Goal: Book appointment/travel/reservation

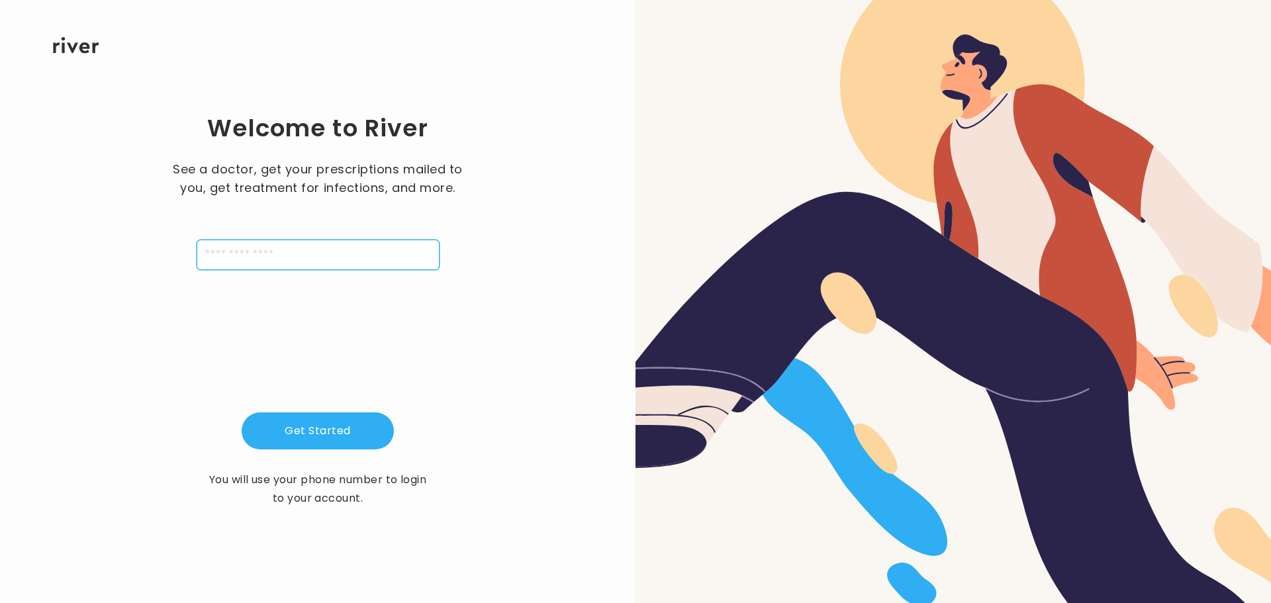
click at [273, 241] on input "tel" at bounding box center [318, 255] width 243 height 30
type input "**********"
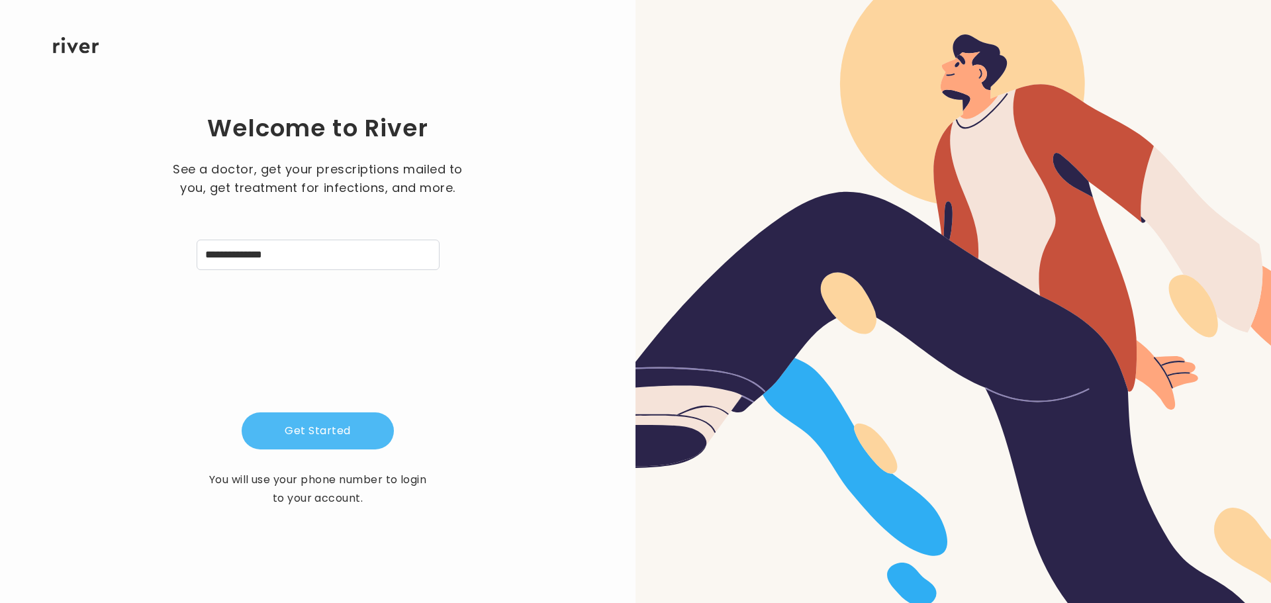
click at [334, 432] on button "Get Started" at bounding box center [318, 430] width 152 height 37
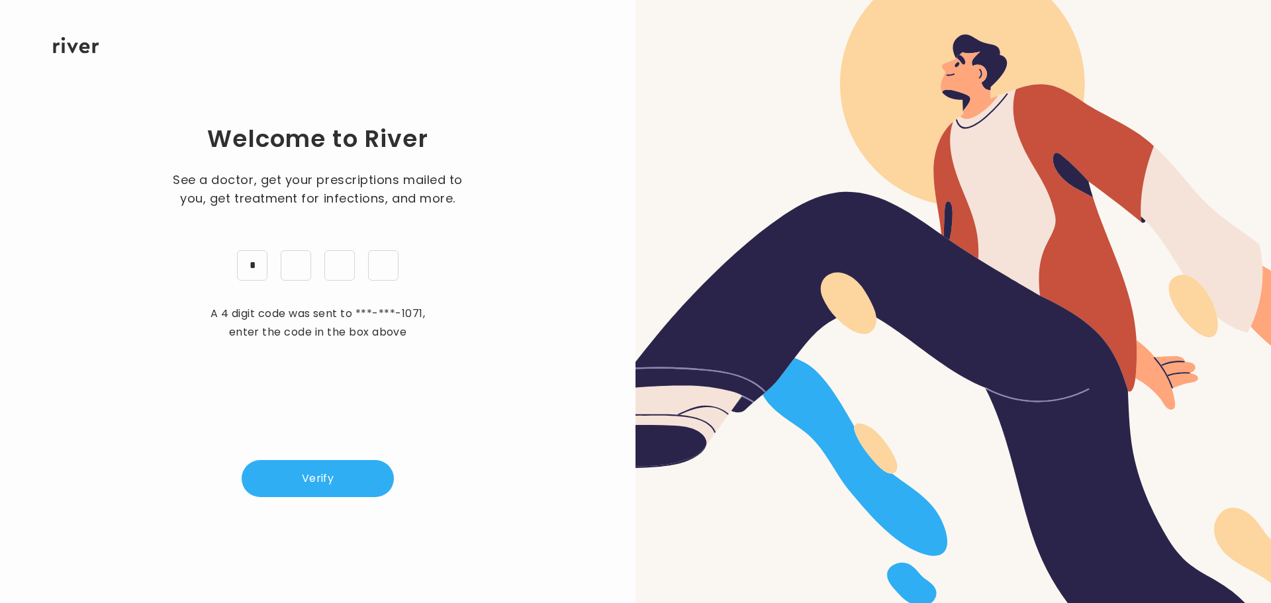
type input "*"
click at [350, 477] on button "Verify" at bounding box center [318, 478] width 152 height 37
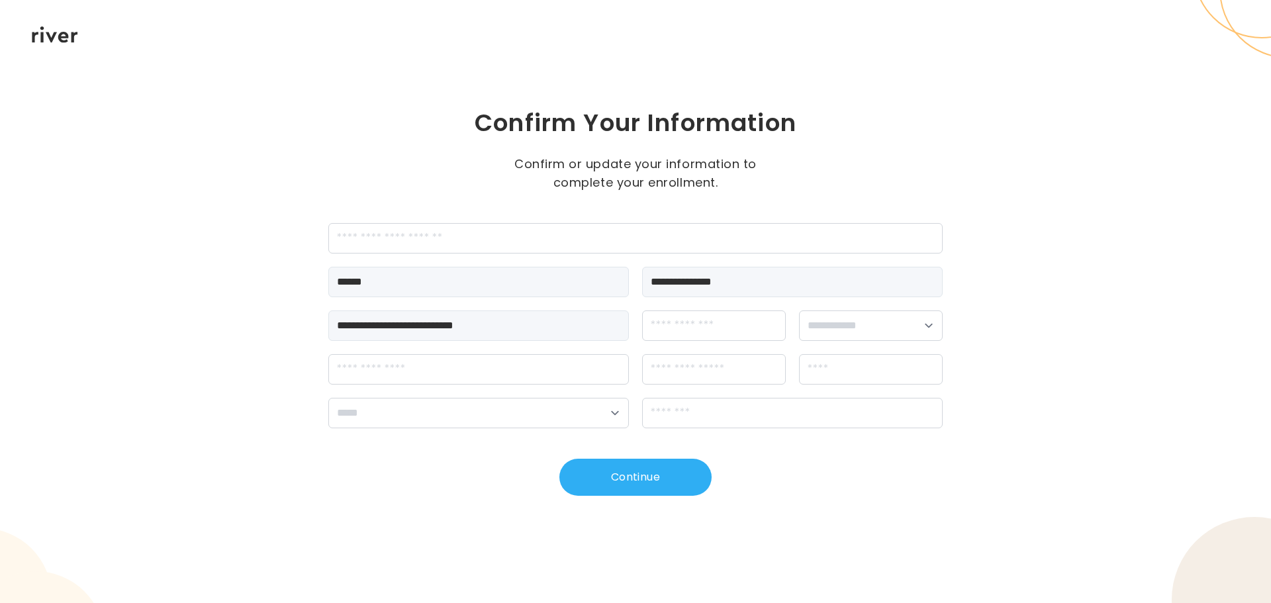
click at [310, 308] on div "**********" at bounding box center [635, 301] width 1271 height 603
click at [670, 328] on input "dateOfBirth" at bounding box center [714, 326] width 144 height 30
type input "**********"
click at [861, 322] on select "**********" at bounding box center [871, 326] width 144 height 30
select select "******"
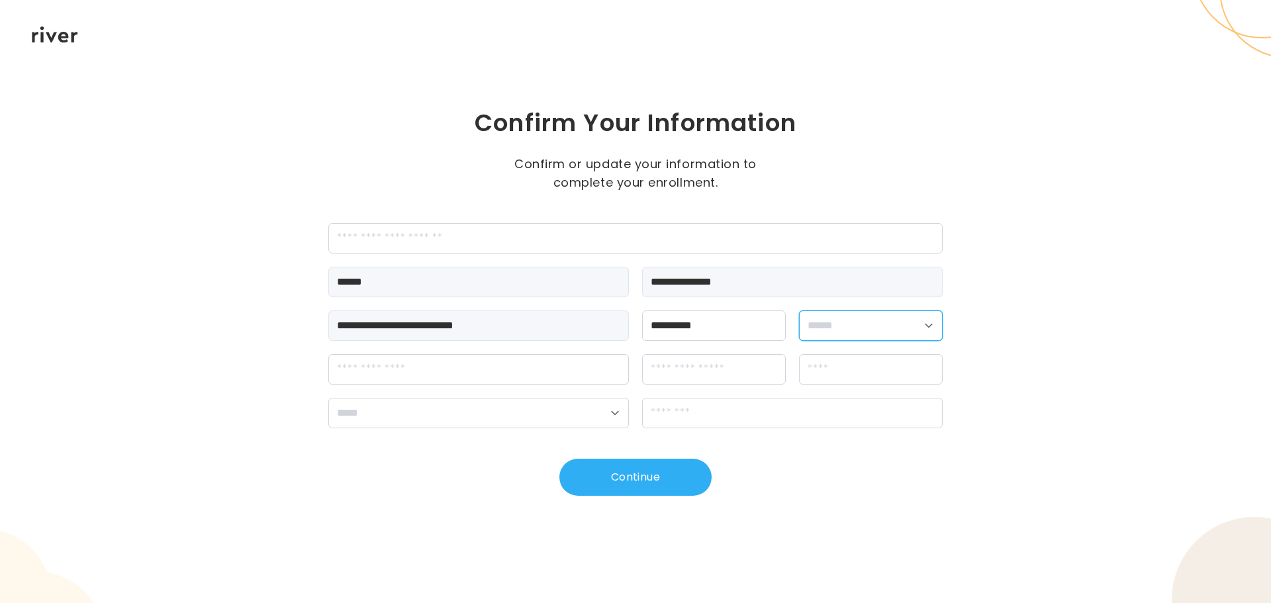
click at [799, 311] on select "**********" at bounding box center [871, 326] width 144 height 30
click at [383, 370] on input "streetAddress" at bounding box center [478, 369] width 301 height 30
type input "**********"
click at [646, 381] on input "apt" at bounding box center [714, 369] width 144 height 30
type input "******"
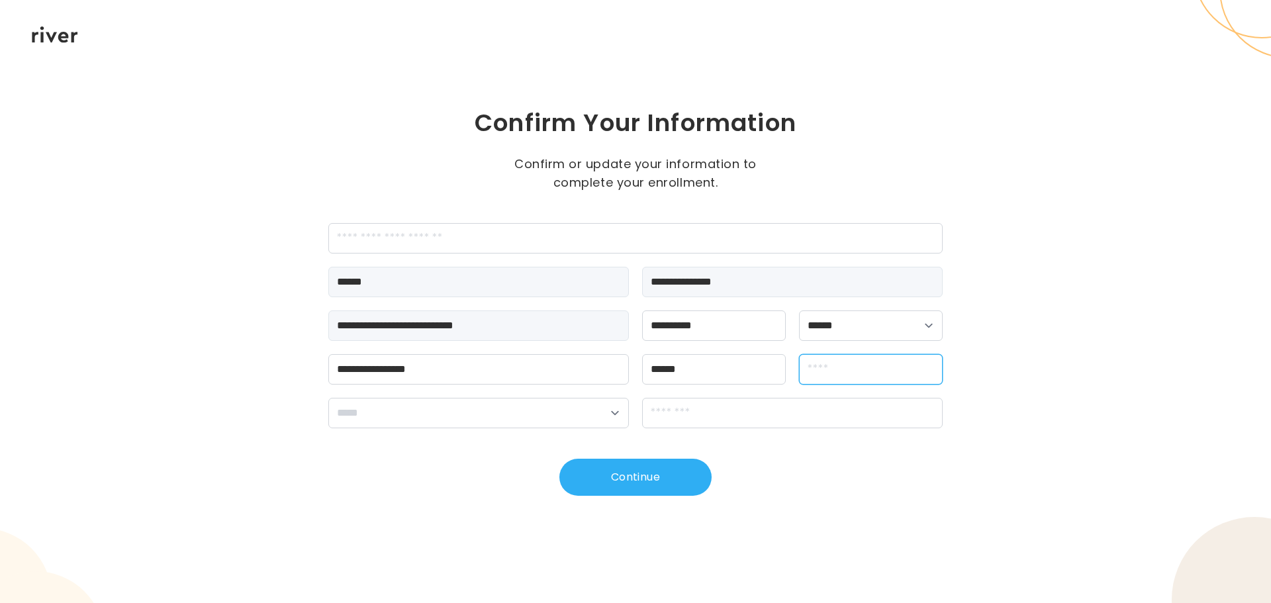
click at [838, 376] on input "city" at bounding box center [871, 369] width 144 height 30
type input "********"
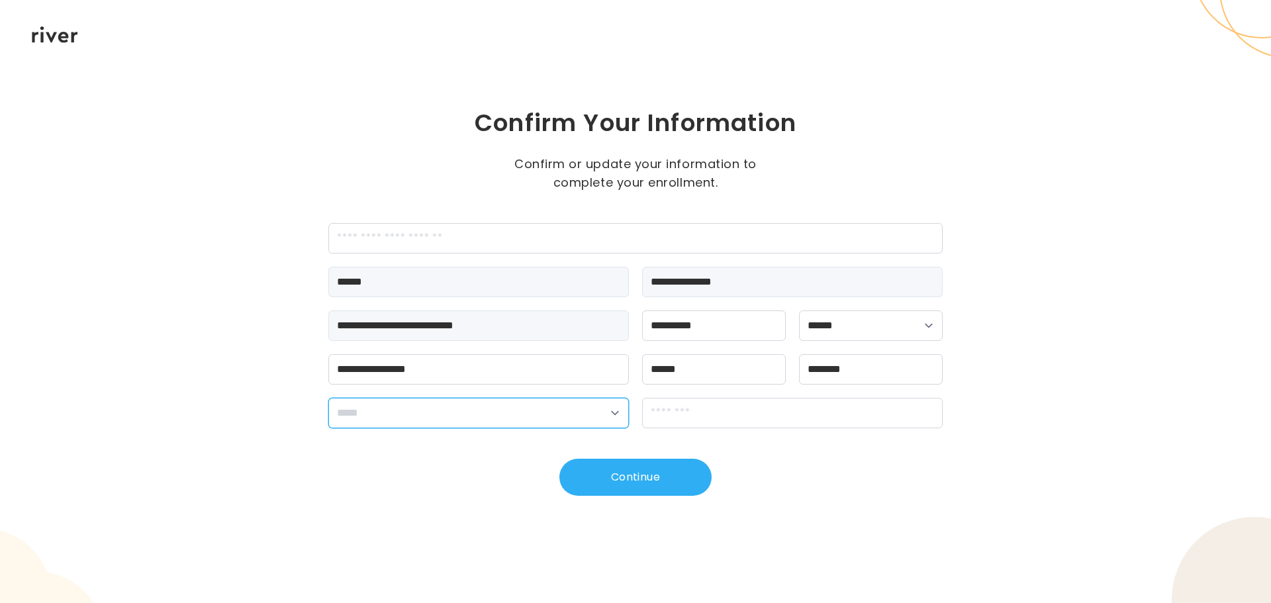
click at [517, 413] on select "**********" at bounding box center [478, 413] width 301 height 30
select select "**"
click at [328, 398] on select "**********" at bounding box center [478, 413] width 301 height 30
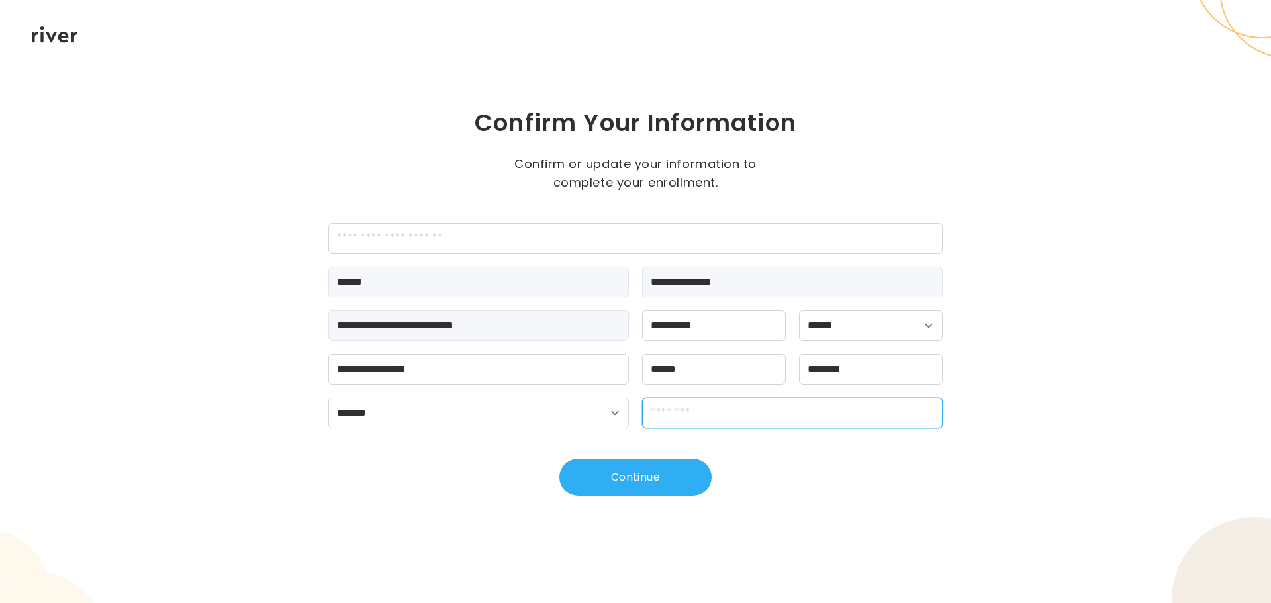
click at [706, 417] on input "zipCode" at bounding box center [792, 413] width 301 height 30
type input "*****"
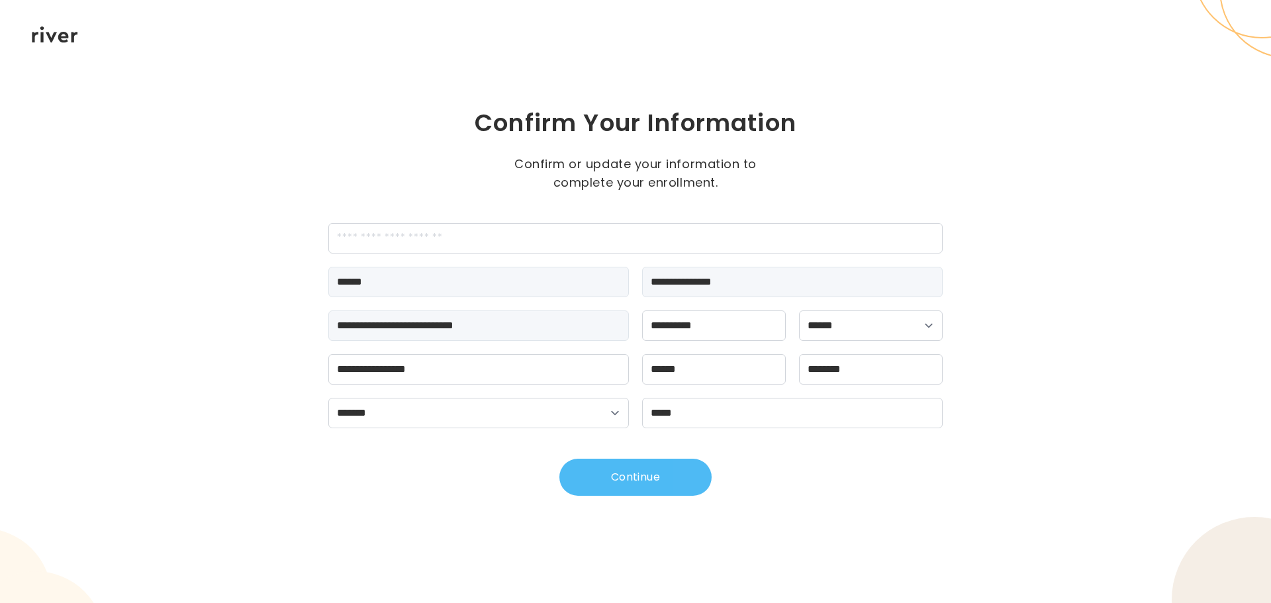
click at [652, 479] on button "Continue" at bounding box center [635, 477] width 152 height 37
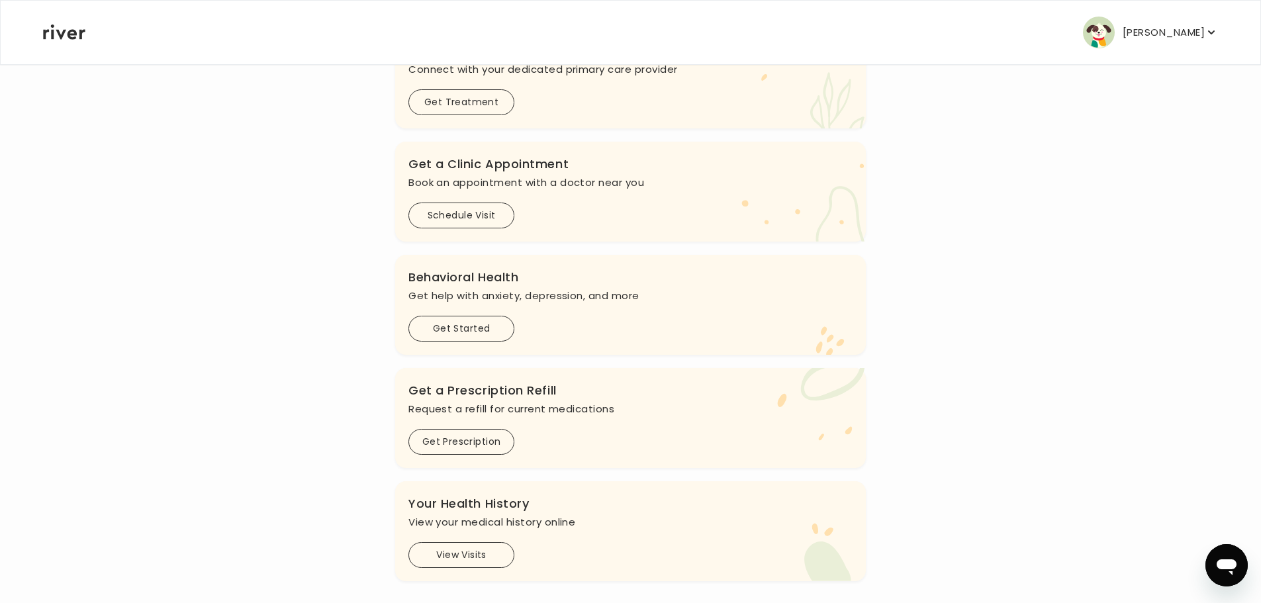
scroll to position [216, 0]
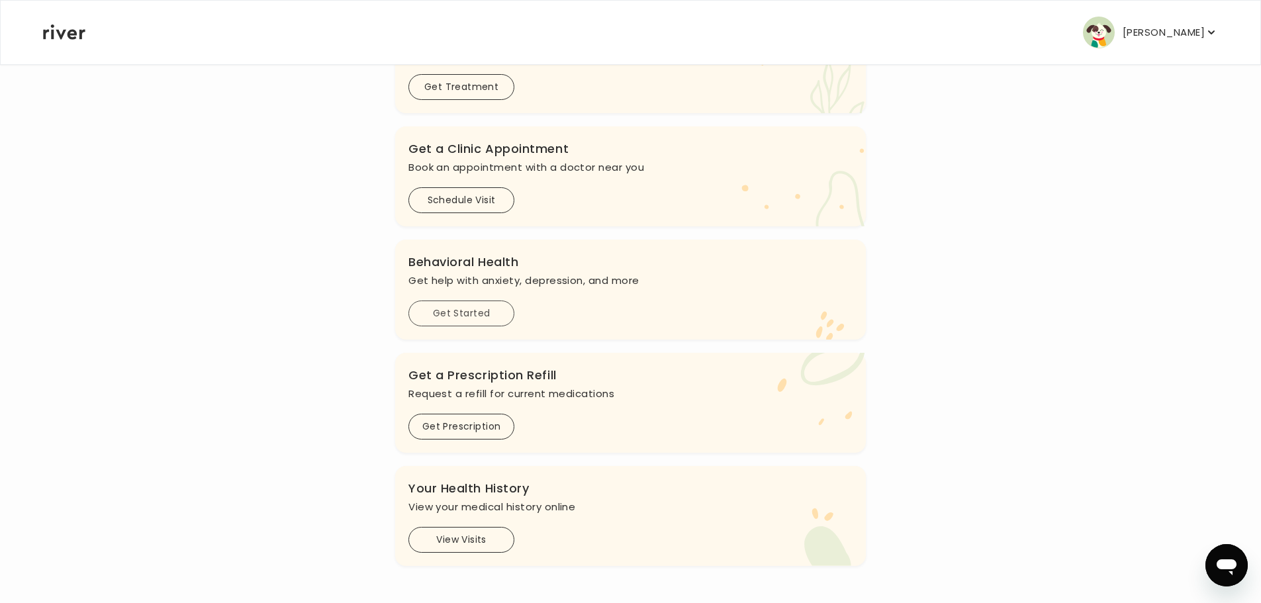
click at [485, 316] on button "Get Started" at bounding box center [462, 314] width 106 height 26
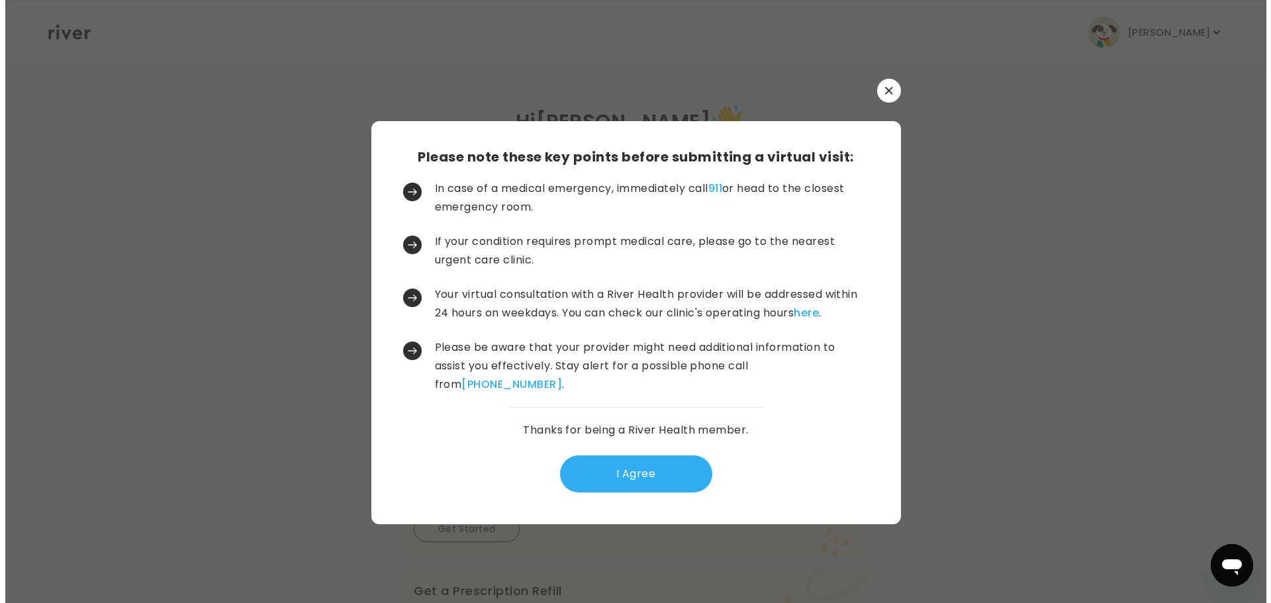
scroll to position [0, 0]
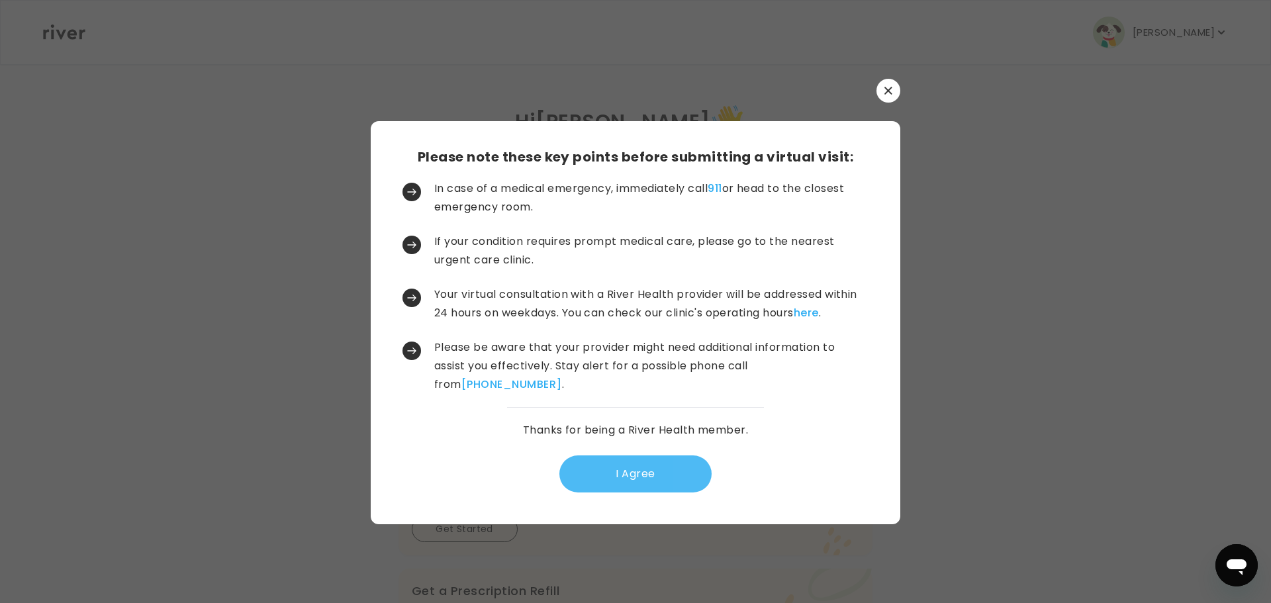
click at [694, 473] on button "I Agree" at bounding box center [635, 474] width 152 height 37
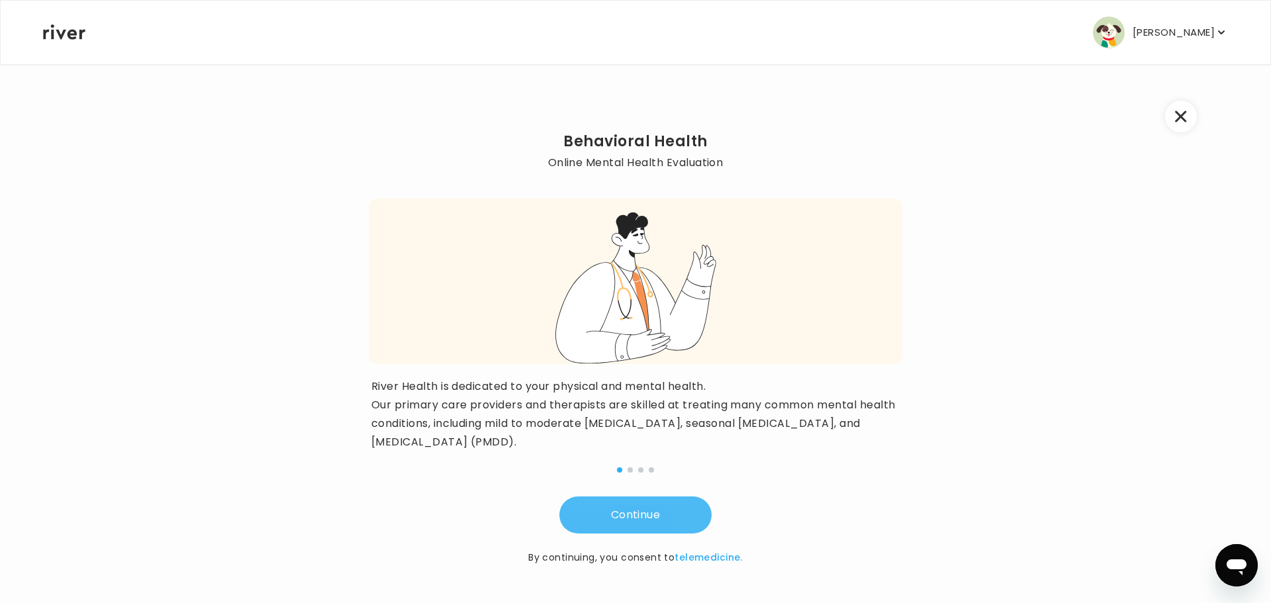
click at [668, 503] on button "Continue" at bounding box center [635, 515] width 152 height 37
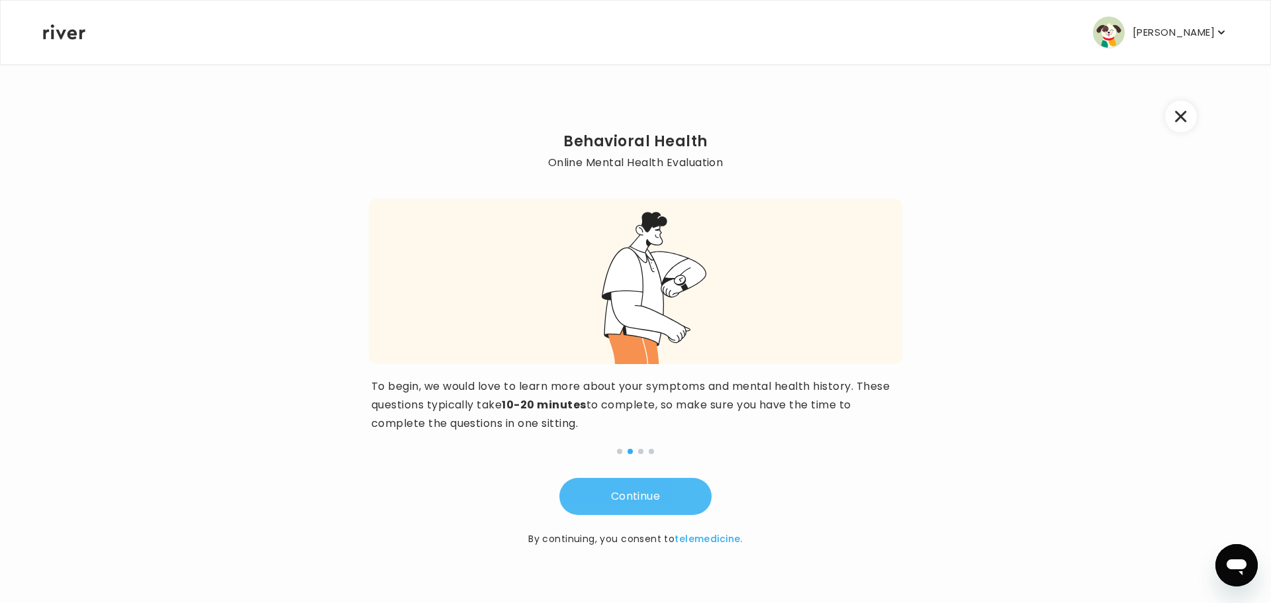
click at [670, 498] on button "Continue" at bounding box center [635, 496] width 152 height 37
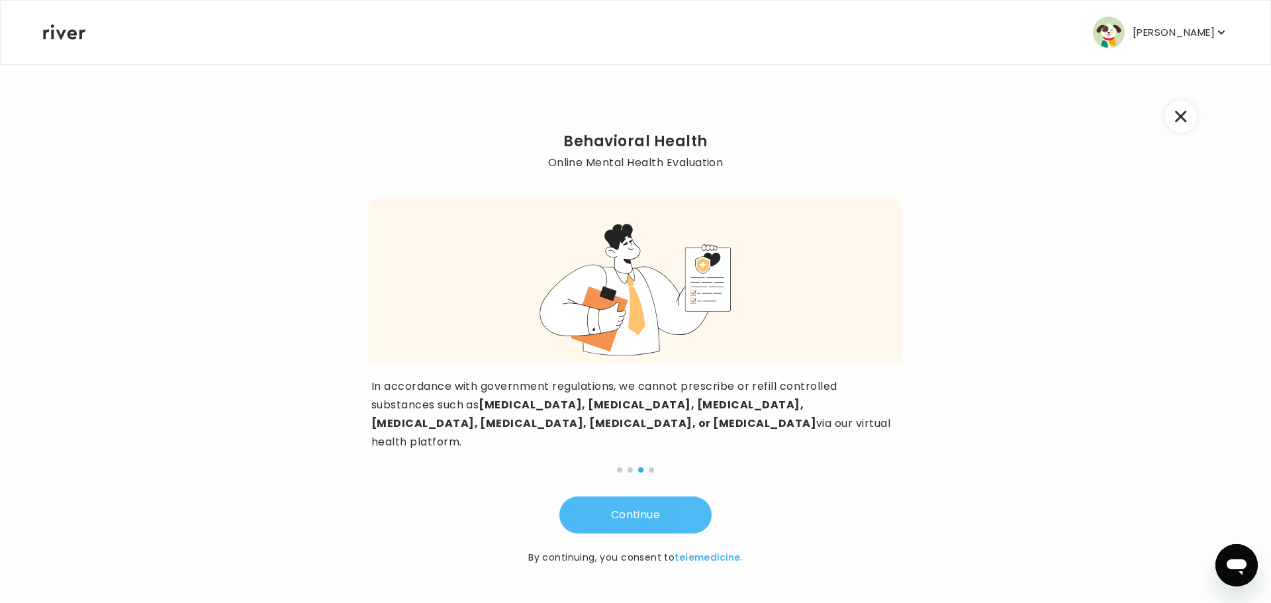
click at [670, 498] on button "Continue" at bounding box center [635, 515] width 152 height 37
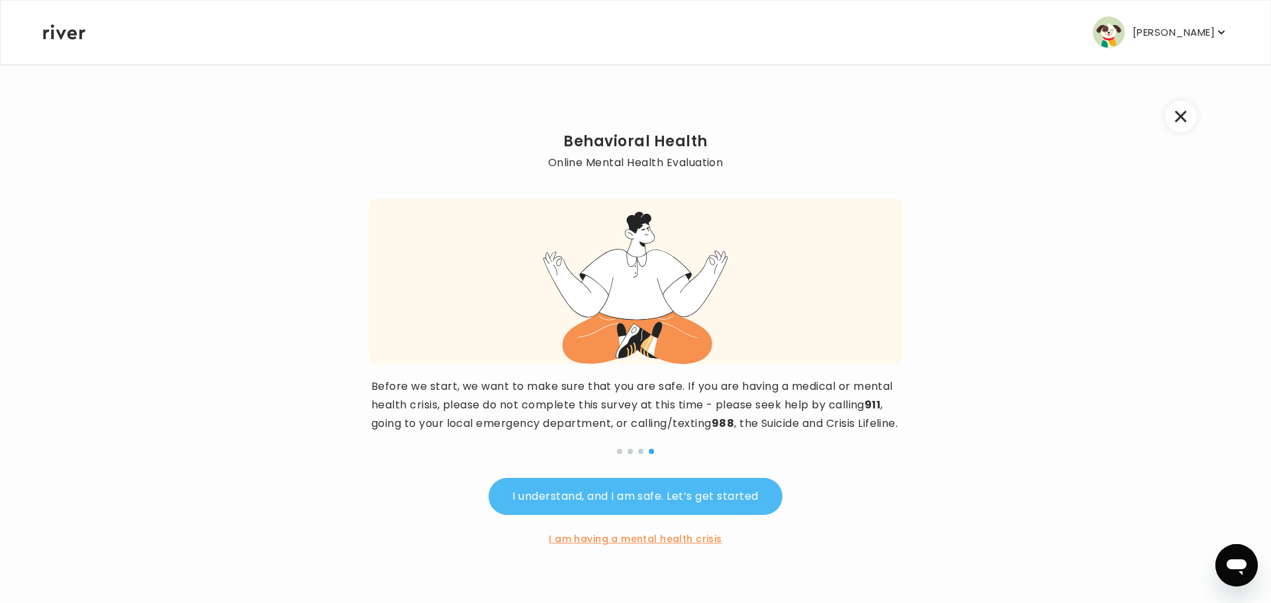
click at [661, 512] on button "I understand, and I am safe. Let’s get started" at bounding box center [635, 496] width 293 height 37
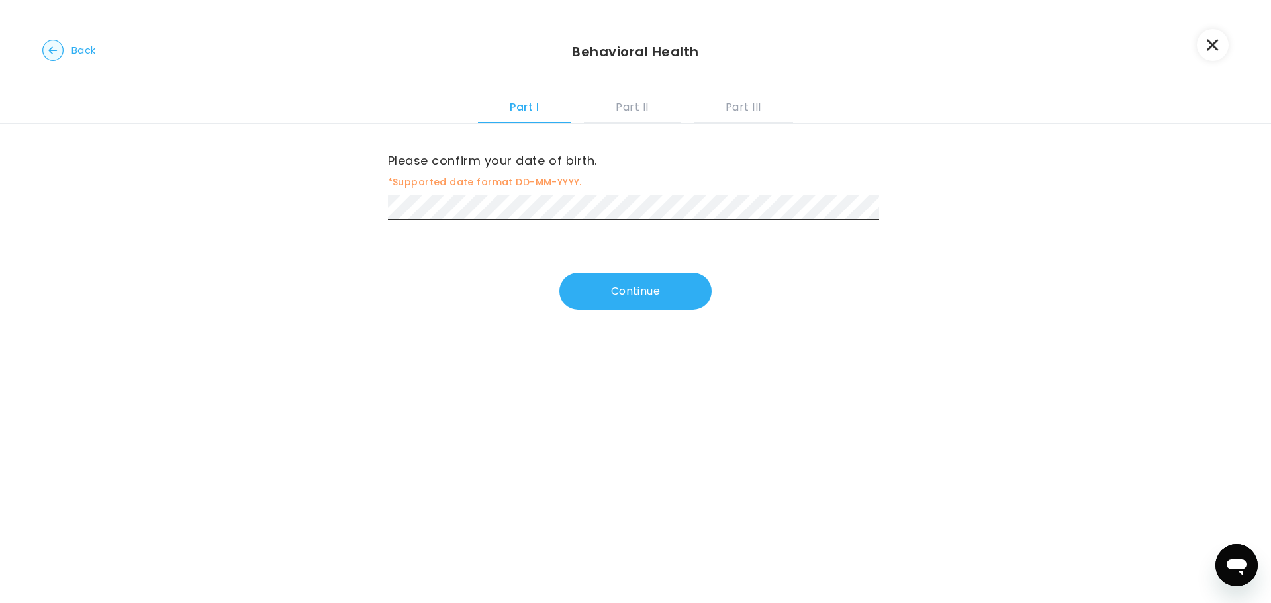
click at [532, 252] on div "Please confirm your date of birth. *Supported date format DD-MM-YYYY. Continue" at bounding box center [636, 217] width 496 height 186
click at [630, 288] on button "Continue" at bounding box center [635, 291] width 152 height 37
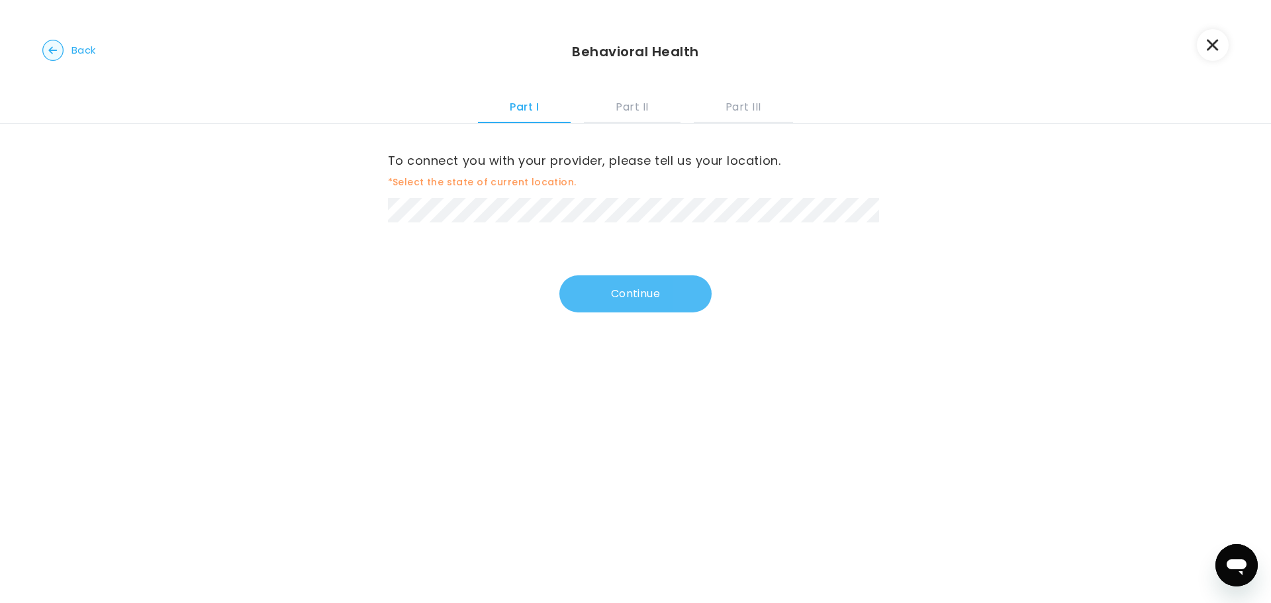
click at [655, 299] on button "Continue" at bounding box center [635, 293] width 152 height 37
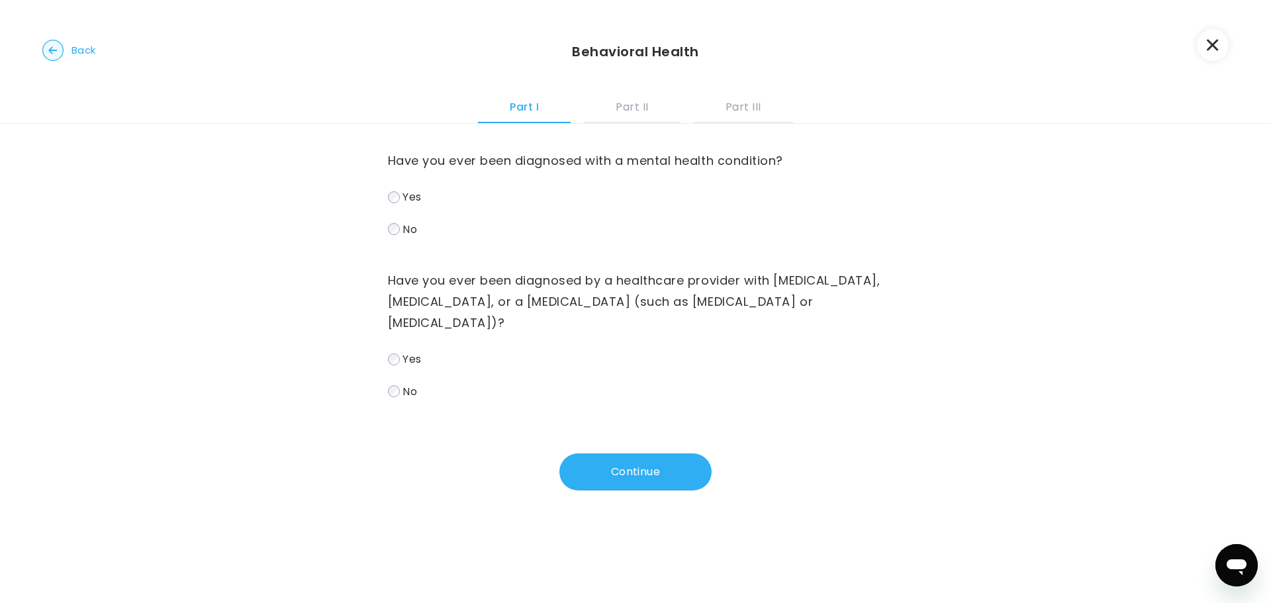
click at [397, 199] on label "Yes" at bounding box center [636, 196] width 496 height 19
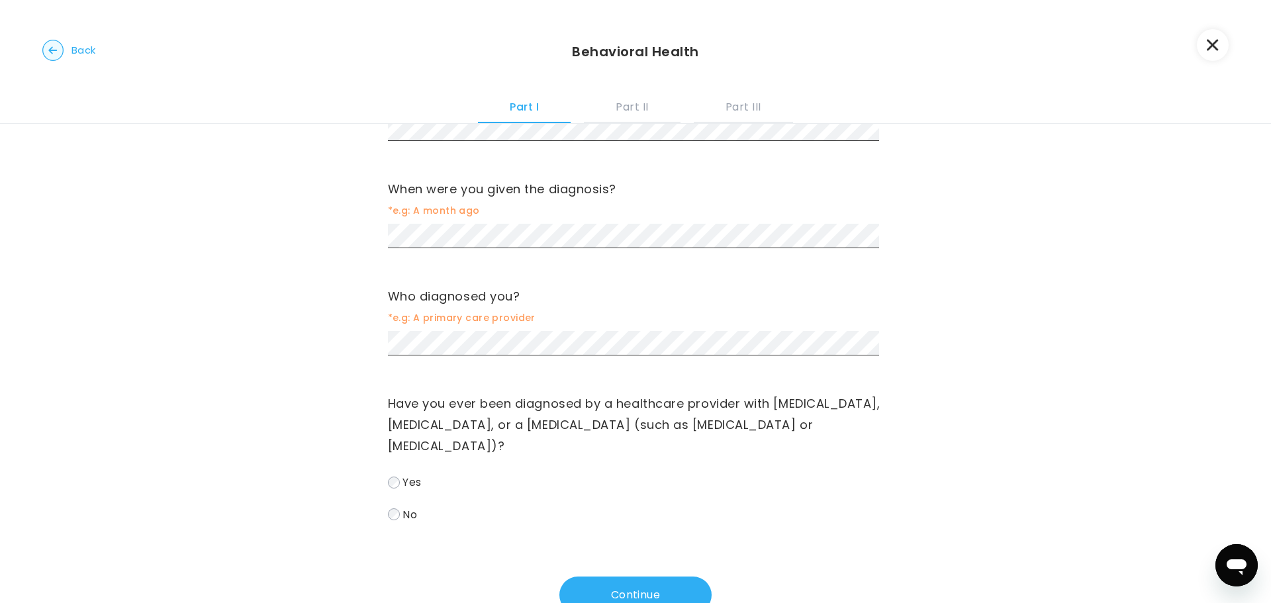
scroll to position [242, 0]
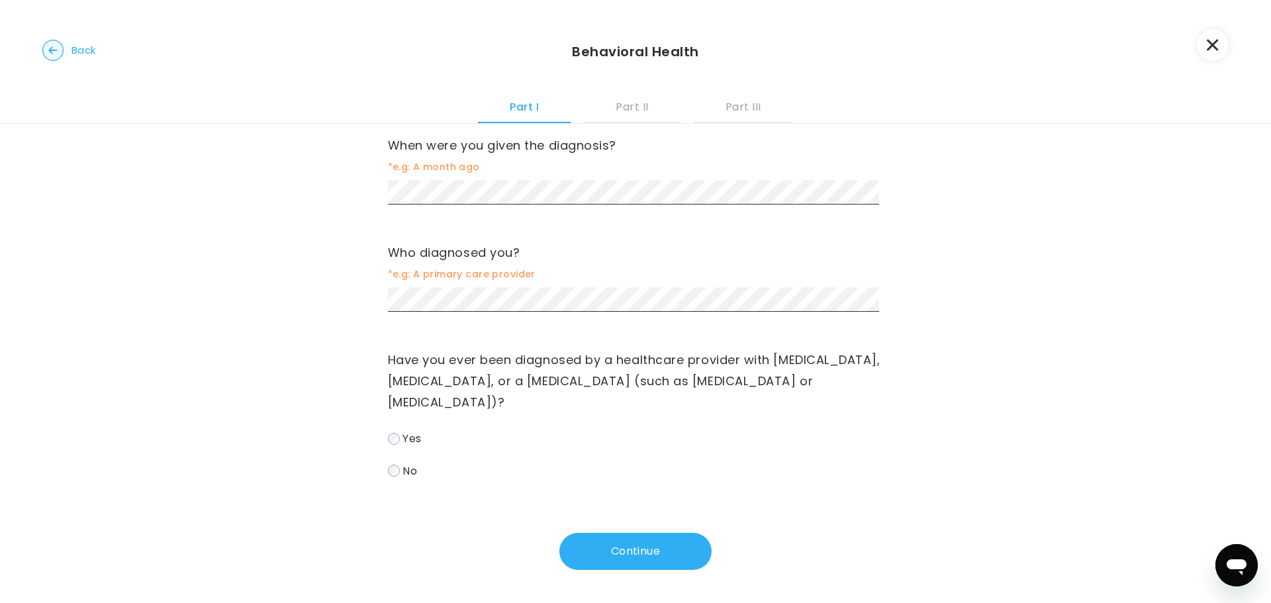
click at [630, 549] on button "Continue" at bounding box center [635, 551] width 152 height 37
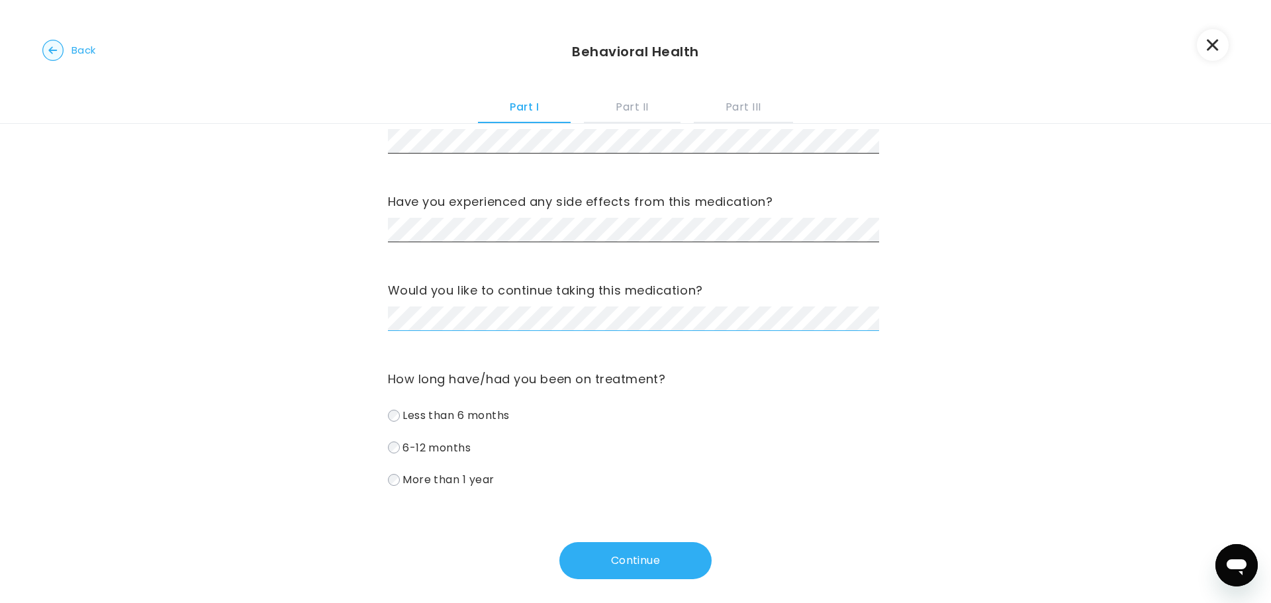
scroll to position [473, 0]
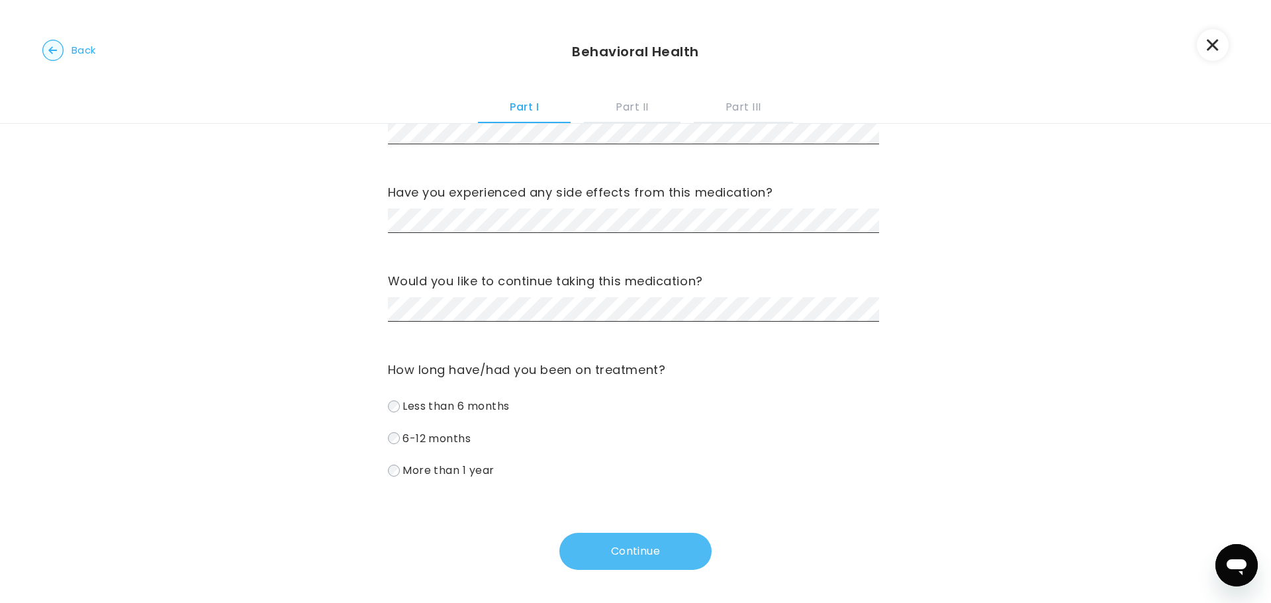
click at [642, 557] on button "Continue" at bounding box center [635, 551] width 152 height 37
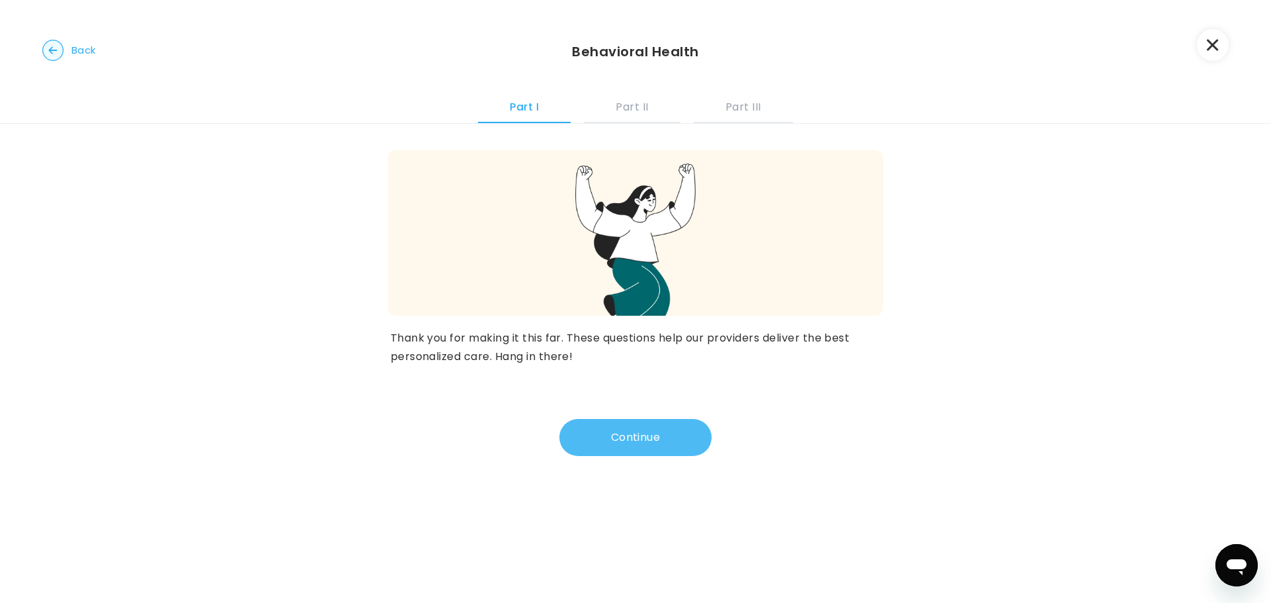
scroll to position [0, 0]
click at [636, 442] on button "Continue" at bounding box center [635, 437] width 152 height 37
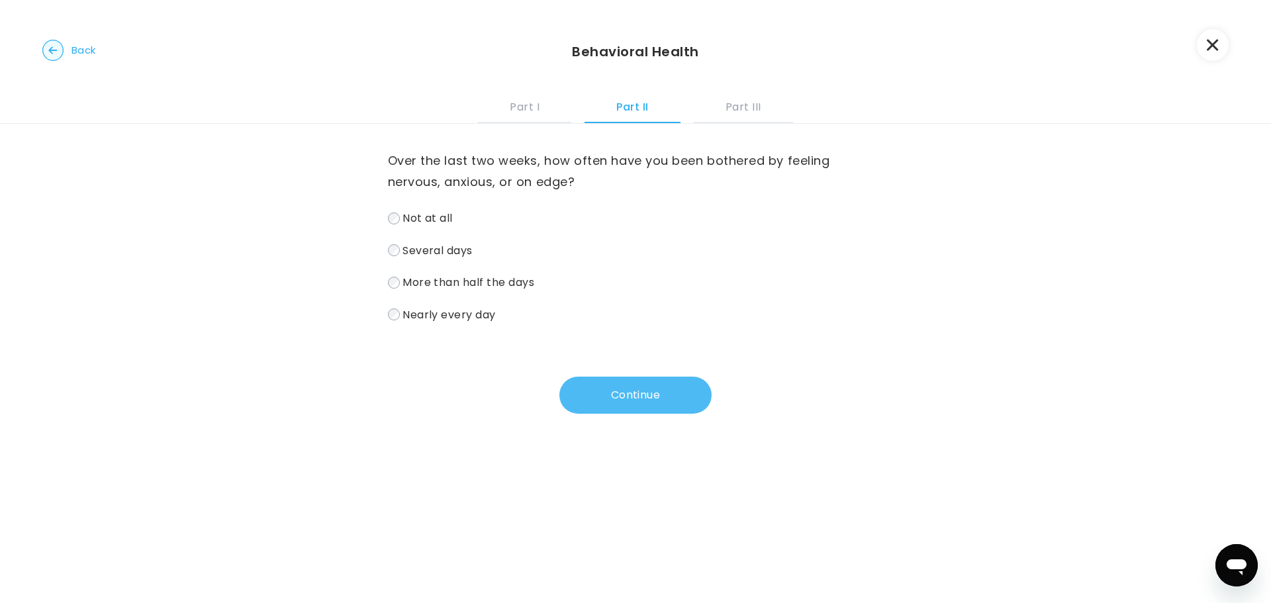
click at [630, 408] on button "Continue" at bounding box center [635, 395] width 152 height 37
click at [626, 399] on button "Continue" at bounding box center [635, 395] width 152 height 37
click at [628, 393] on button "Continue" at bounding box center [635, 395] width 152 height 37
click at [637, 401] on button "Continue" at bounding box center [635, 395] width 152 height 37
click at [642, 399] on button "Continue" at bounding box center [635, 395] width 152 height 37
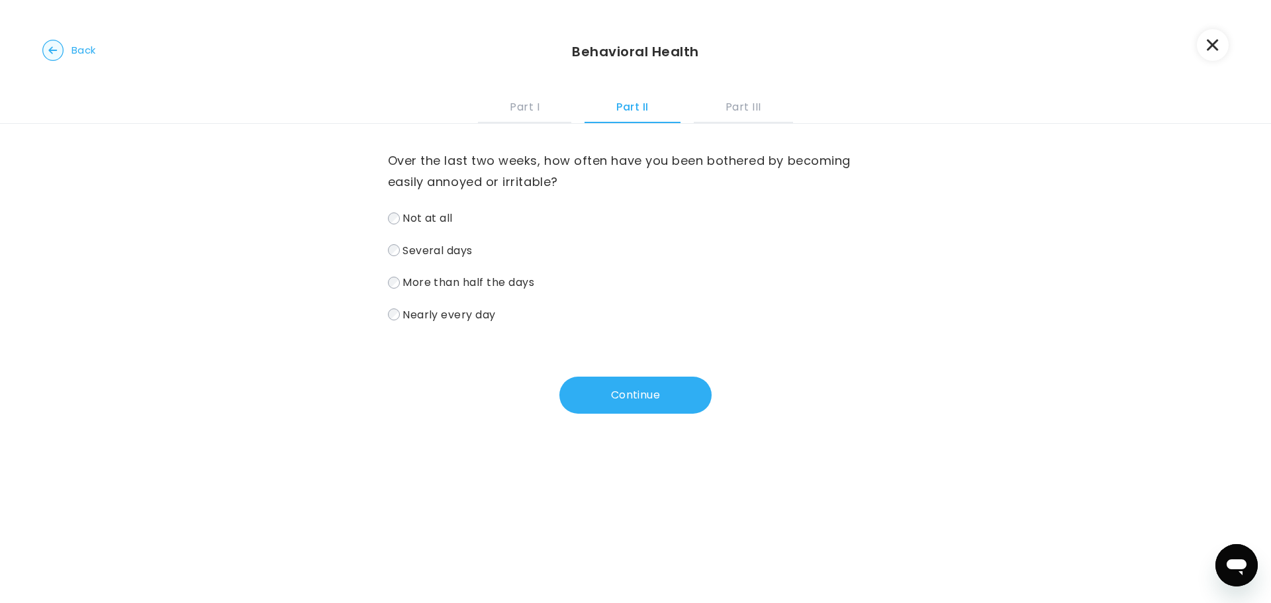
click at [388, 245] on label "Several days" at bounding box center [636, 250] width 496 height 19
click at [666, 410] on button "Continue" at bounding box center [635, 395] width 152 height 37
click at [617, 391] on button "Continue" at bounding box center [635, 395] width 152 height 37
click at [655, 389] on button "Continue" at bounding box center [635, 395] width 152 height 37
click at [379, 217] on div "Over the last two weeks, how often have you been bothered by feeling down, depr…" at bounding box center [635, 285] width 1271 height 323
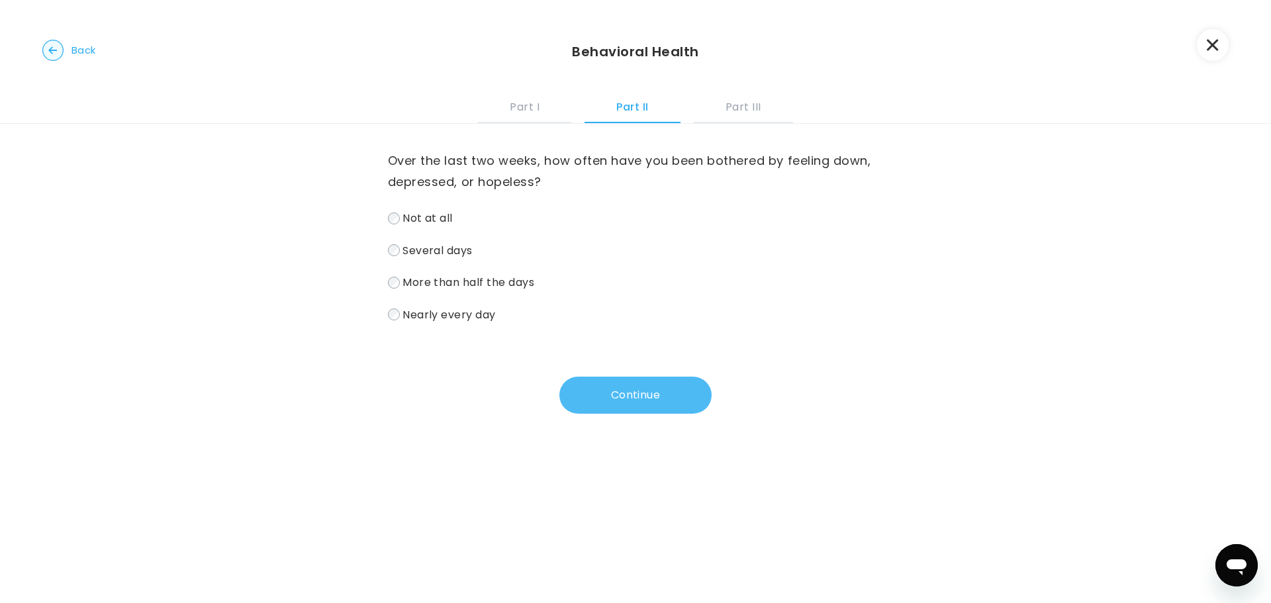
click at [593, 395] on button "Continue" at bounding box center [635, 395] width 152 height 37
click at [397, 218] on label "Not at all" at bounding box center [636, 218] width 496 height 19
click at [630, 398] on button "Continue" at bounding box center [635, 395] width 152 height 37
click at [624, 383] on button "Continue" at bounding box center [635, 395] width 152 height 37
click at [403, 252] on span "Several days" at bounding box center [438, 249] width 70 height 15
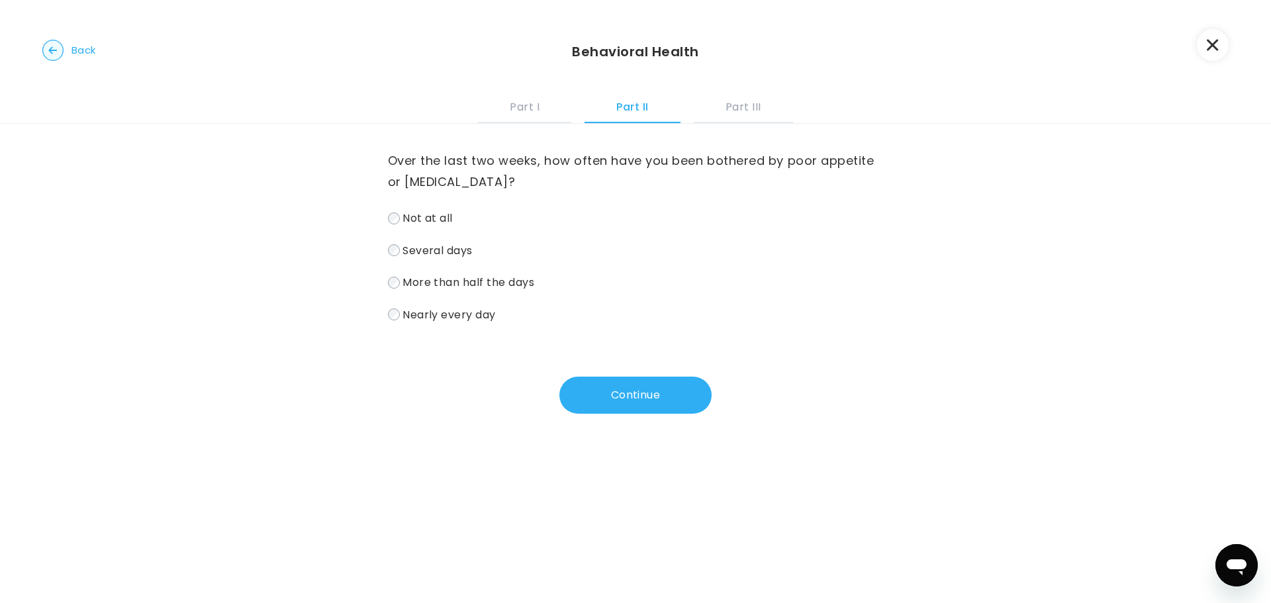
click at [708, 409] on div "Continue" at bounding box center [636, 395] width 496 height 37
click at [656, 393] on button "Continue" at bounding box center [635, 395] width 152 height 37
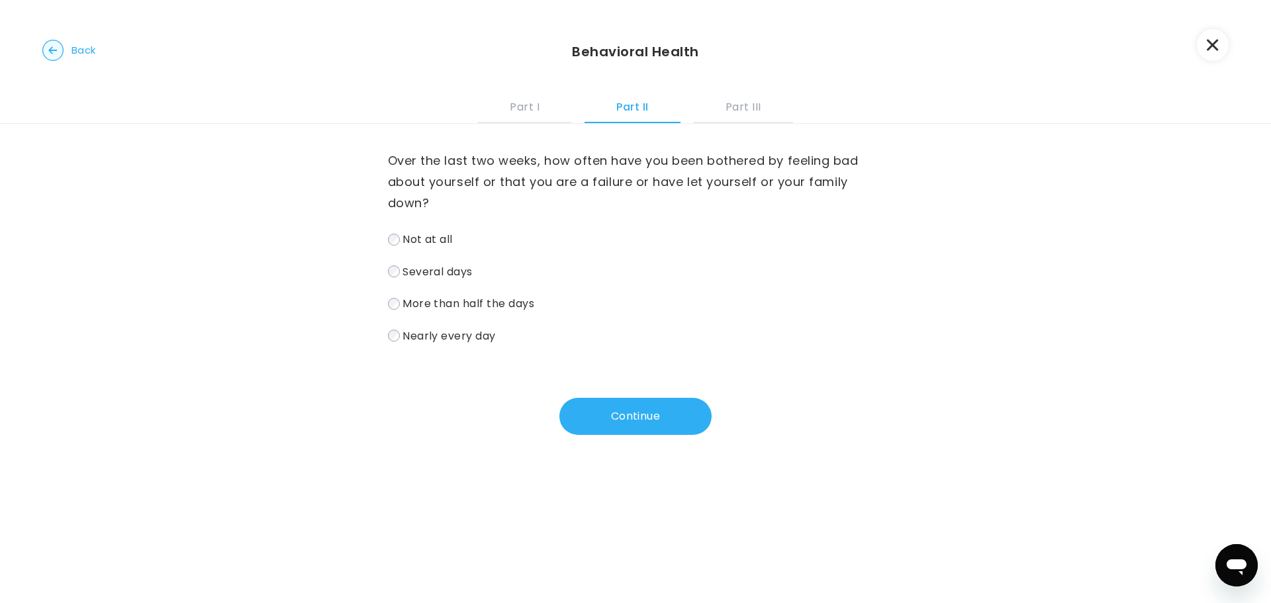
click at [384, 236] on div "Over the last two weeks, how often have you been bothered by feeling bad about …" at bounding box center [635, 296] width 1271 height 344
click at [585, 409] on button "Continue" at bounding box center [635, 416] width 152 height 37
click at [634, 428] on button "Continue" at bounding box center [635, 416] width 152 height 37
click at [383, 244] on div "Over the last two weeks, how often have you been bothered by moving or speaking…" at bounding box center [635, 296] width 1271 height 344
click at [608, 405] on button "Continue" at bounding box center [635, 416] width 152 height 37
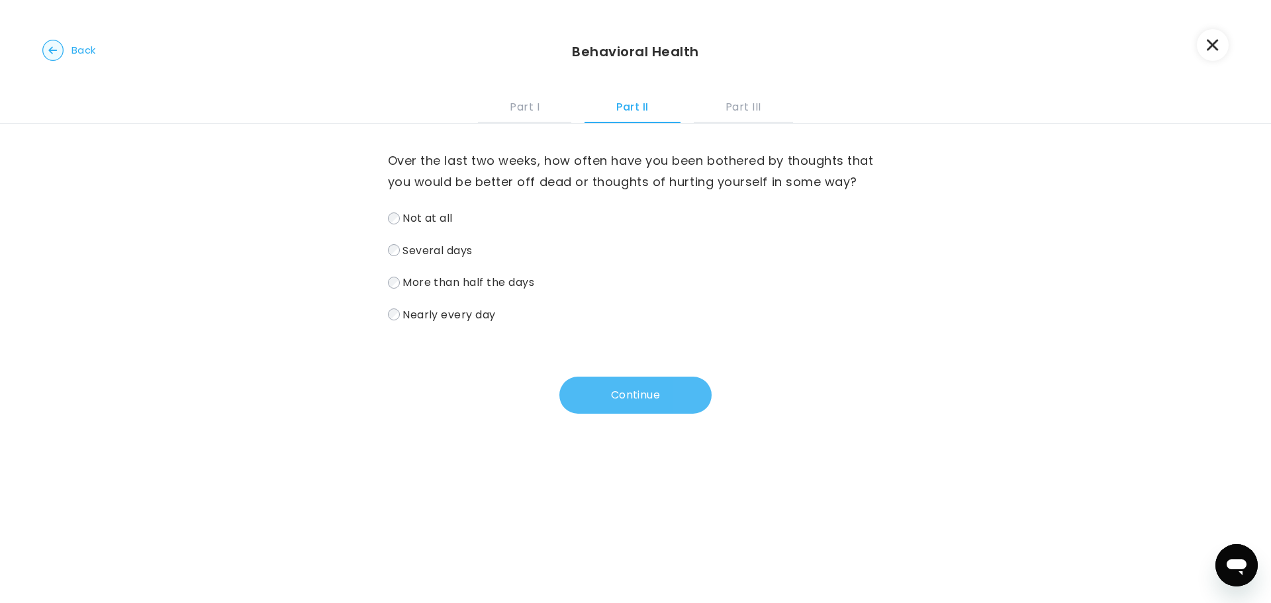
click at [619, 385] on button "Continue" at bounding box center [635, 395] width 152 height 37
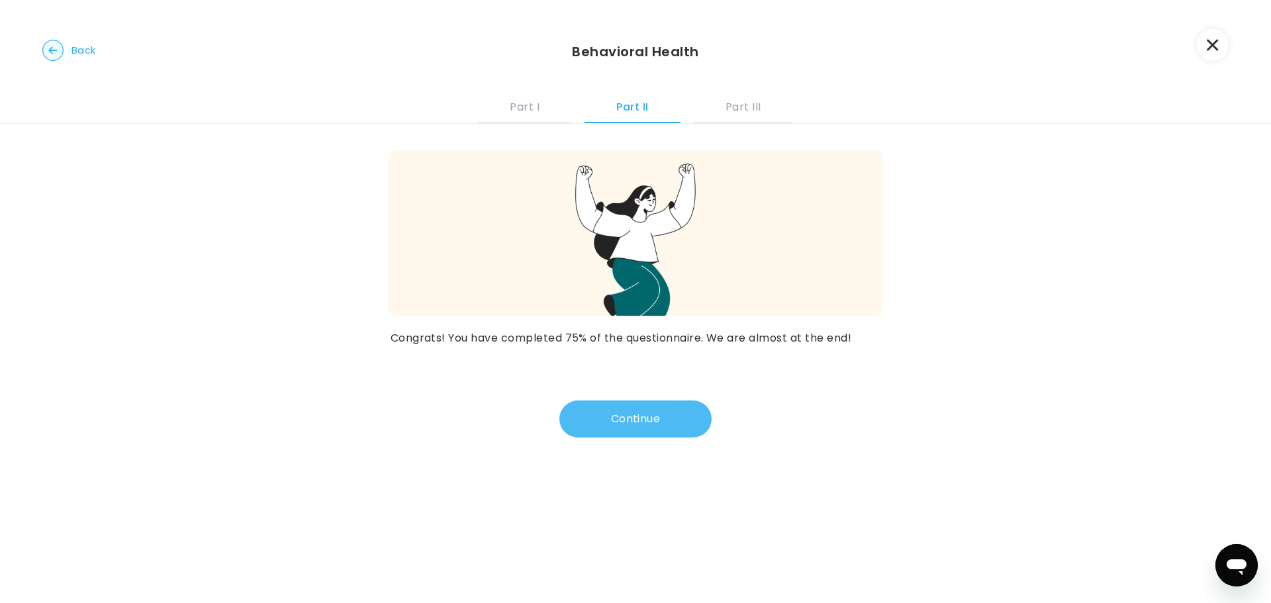
click at [630, 417] on button "Continue" at bounding box center [635, 419] width 152 height 37
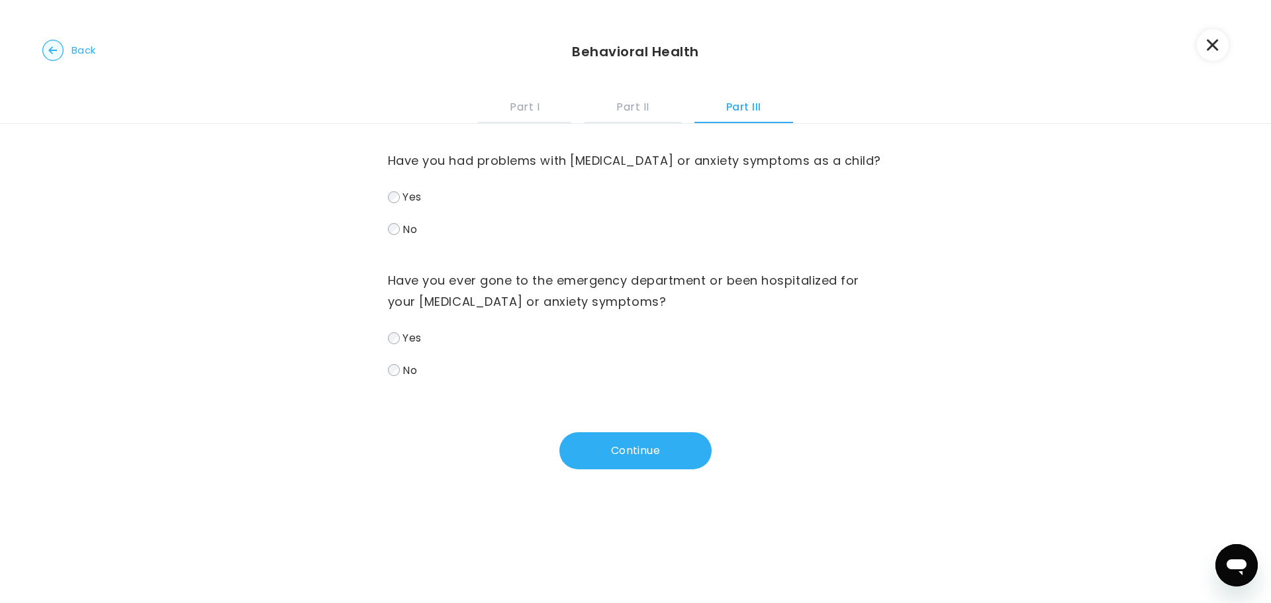
click at [395, 202] on label "Yes" at bounding box center [636, 196] width 496 height 19
click at [651, 448] on button "Continue" at bounding box center [635, 450] width 152 height 37
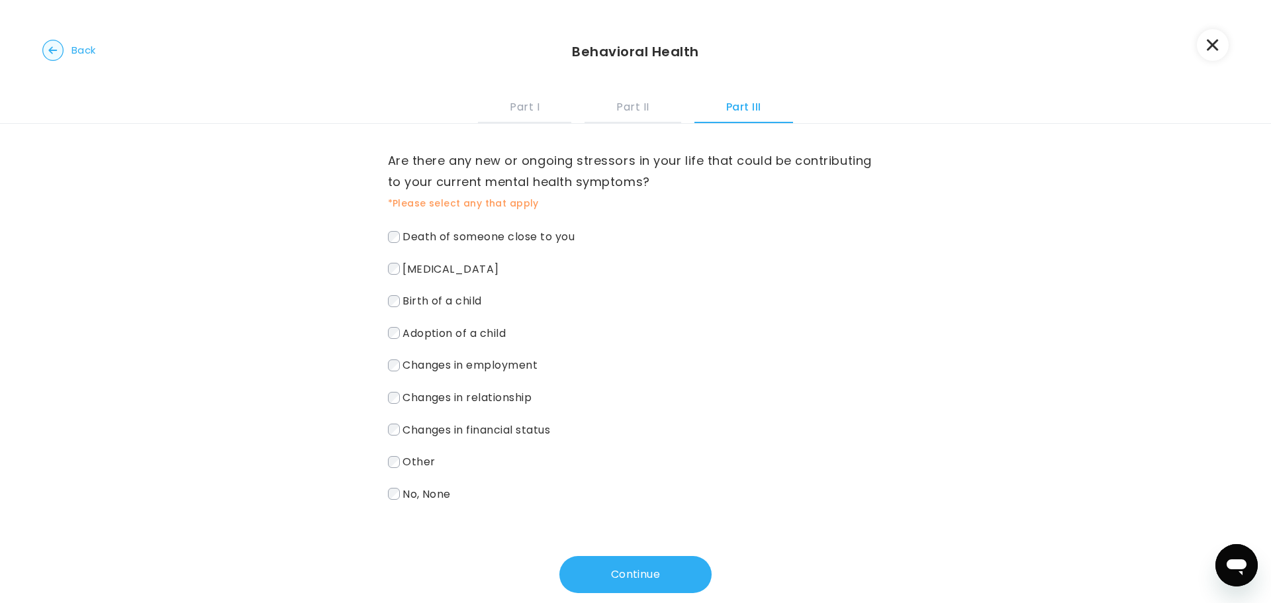
scroll to position [23, 0]
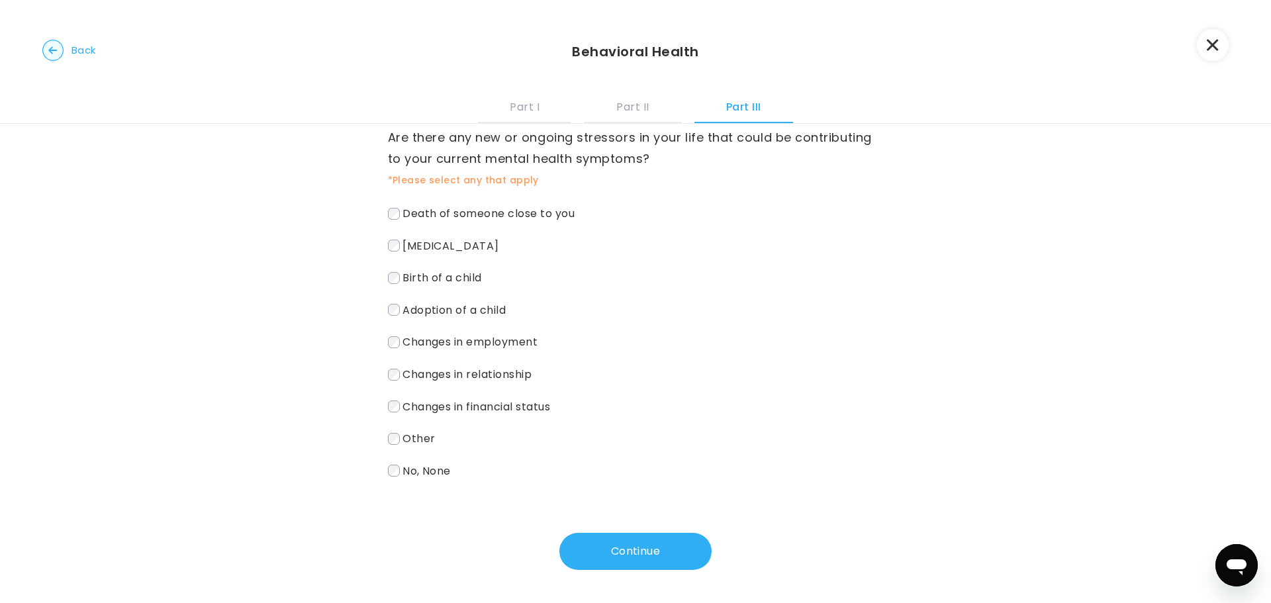
click at [614, 552] on button "Continue" at bounding box center [635, 551] width 152 height 37
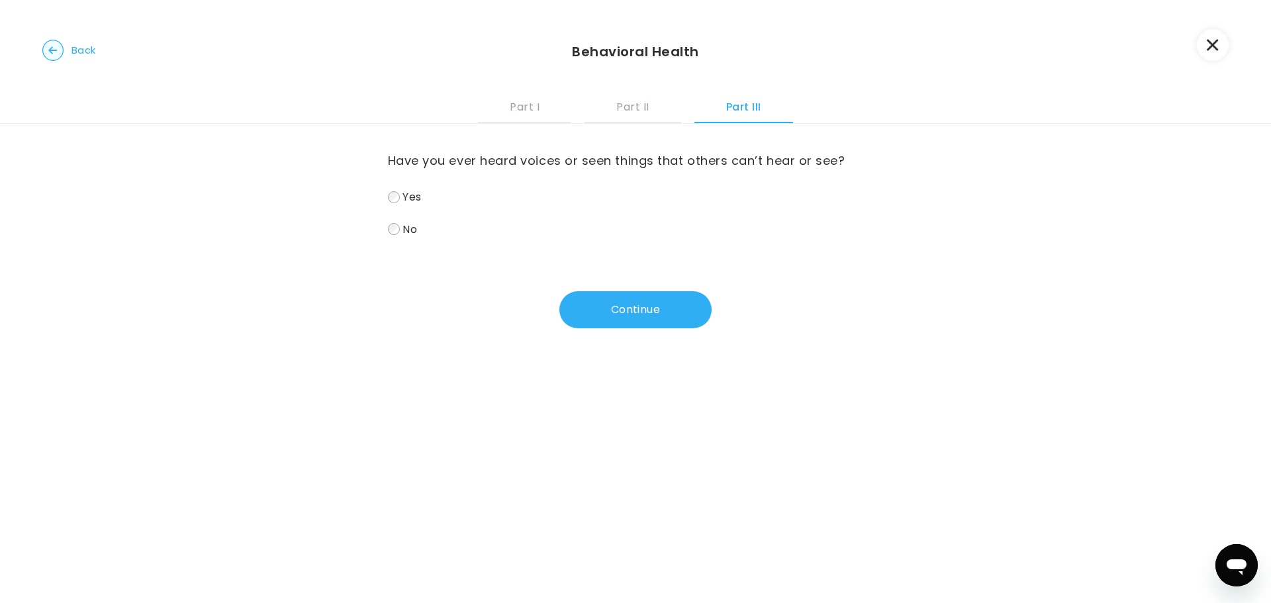
click at [388, 222] on label "No" at bounding box center [636, 229] width 496 height 19
click at [608, 314] on button "Continue" at bounding box center [635, 309] width 152 height 37
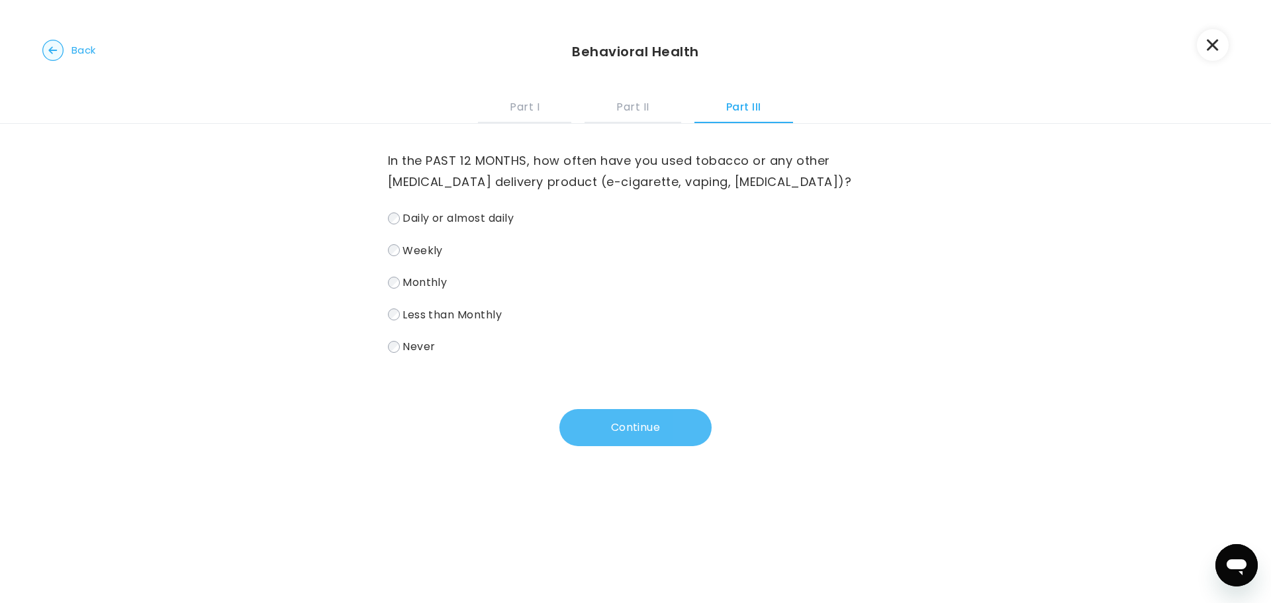
click at [609, 430] on button "Continue" at bounding box center [635, 427] width 152 height 37
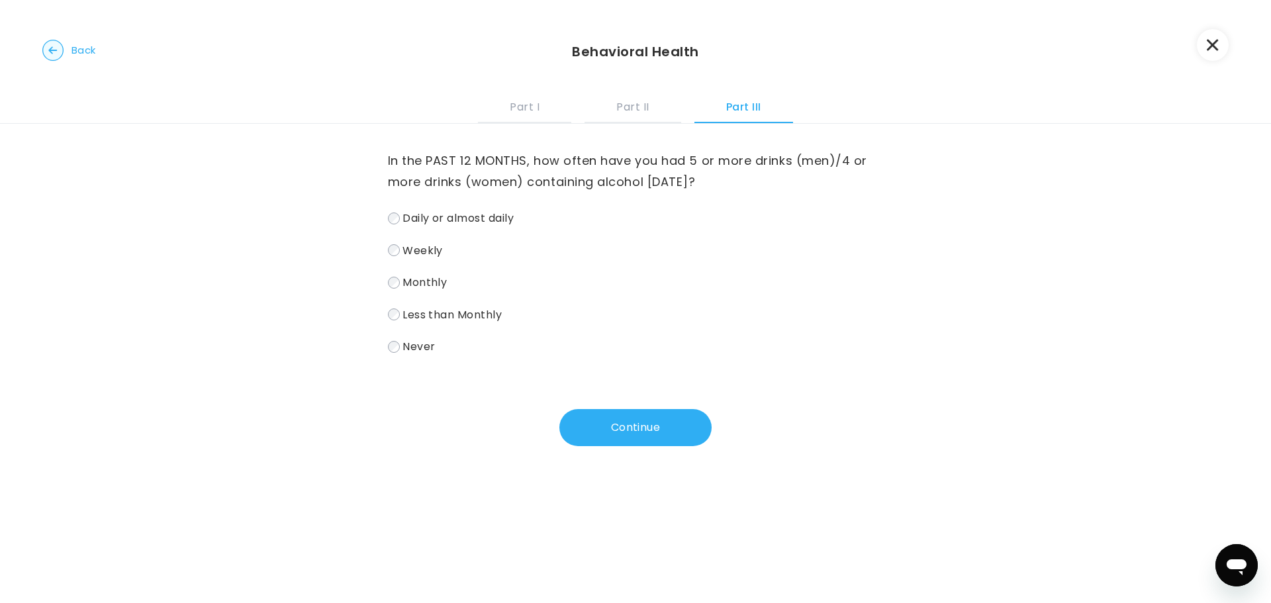
click at [395, 352] on label "Never" at bounding box center [636, 346] width 496 height 19
click at [603, 432] on button "Continue" at bounding box center [635, 427] width 152 height 37
click at [403, 348] on span "Never" at bounding box center [419, 346] width 32 height 15
click at [600, 434] on button "Continue" at bounding box center [635, 427] width 152 height 37
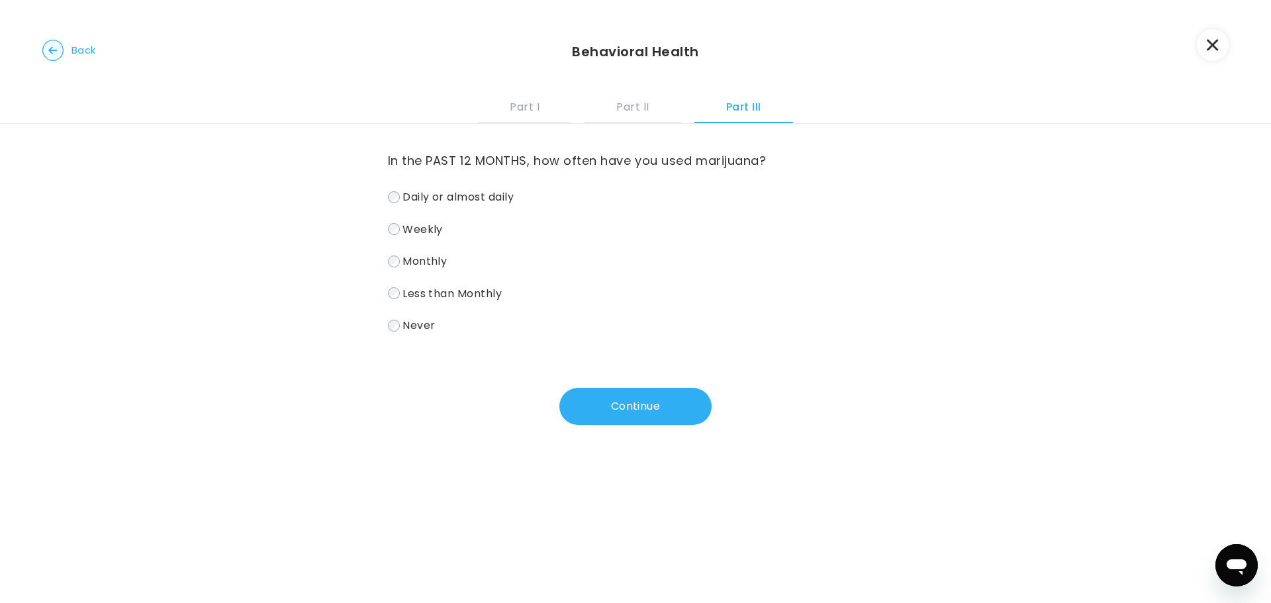
click at [585, 410] on button "Continue" at bounding box center [635, 406] width 152 height 37
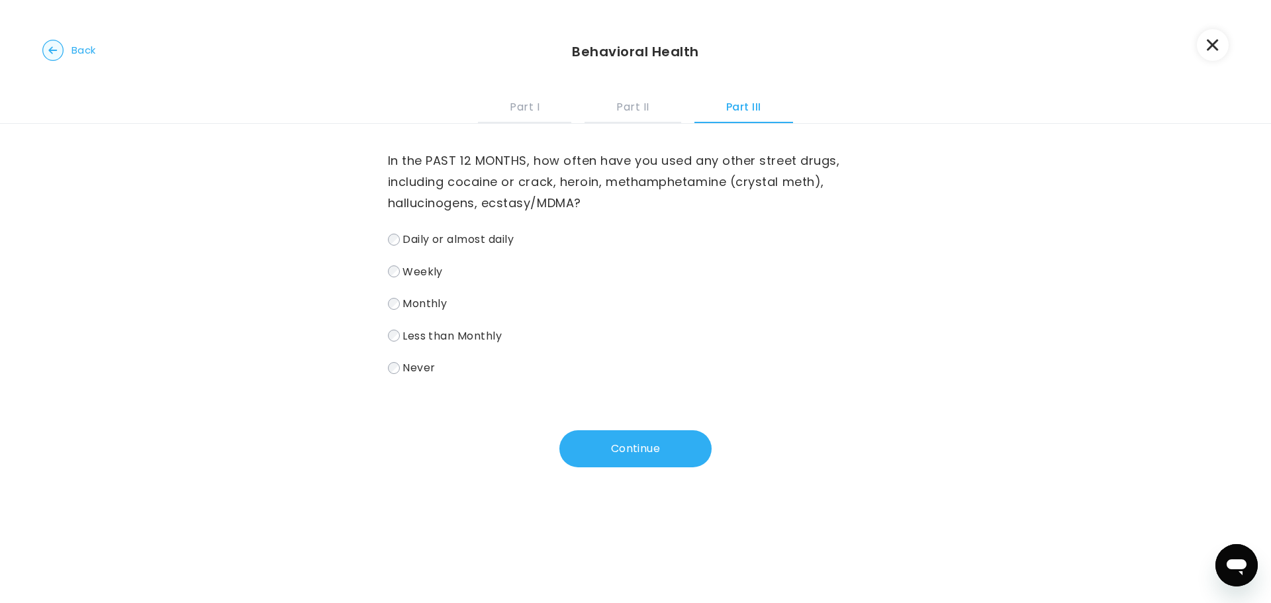
click at [398, 365] on label "Never" at bounding box center [636, 367] width 496 height 19
click at [586, 437] on button "Continue" at bounding box center [635, 448] width 152 height 37
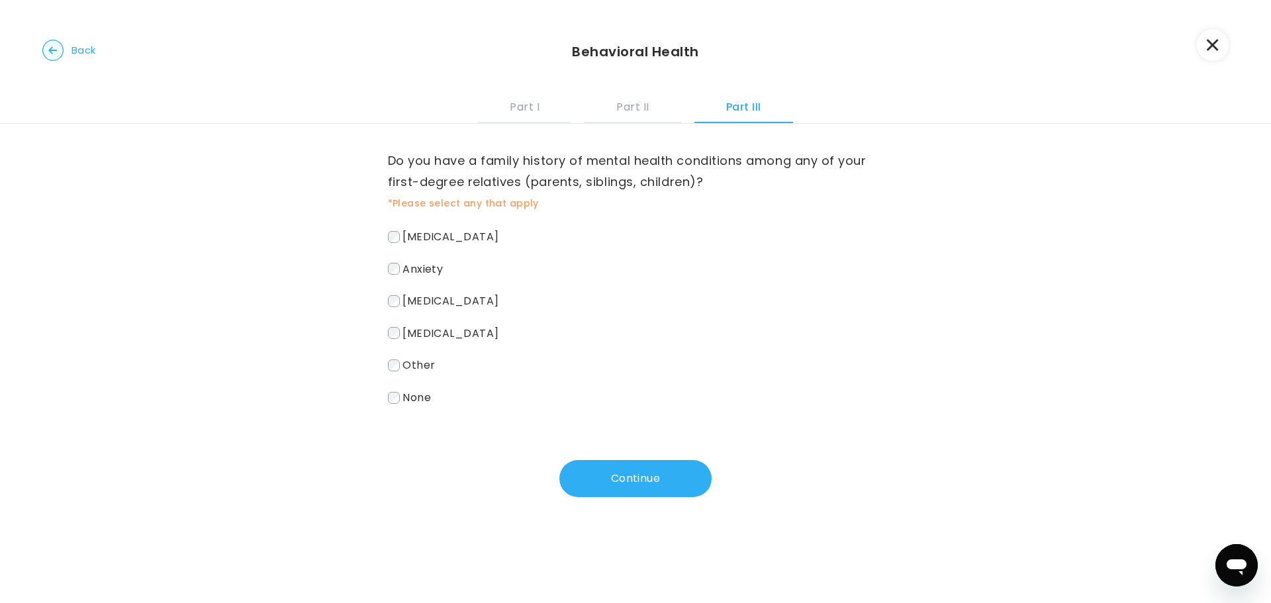
click at [392, 275] on label "Anxiety" at bounding box center [636, 269] width 496 height 19
click at [616, 467] on button "Continue" at bounding box center [635, 478] width 152 height 37
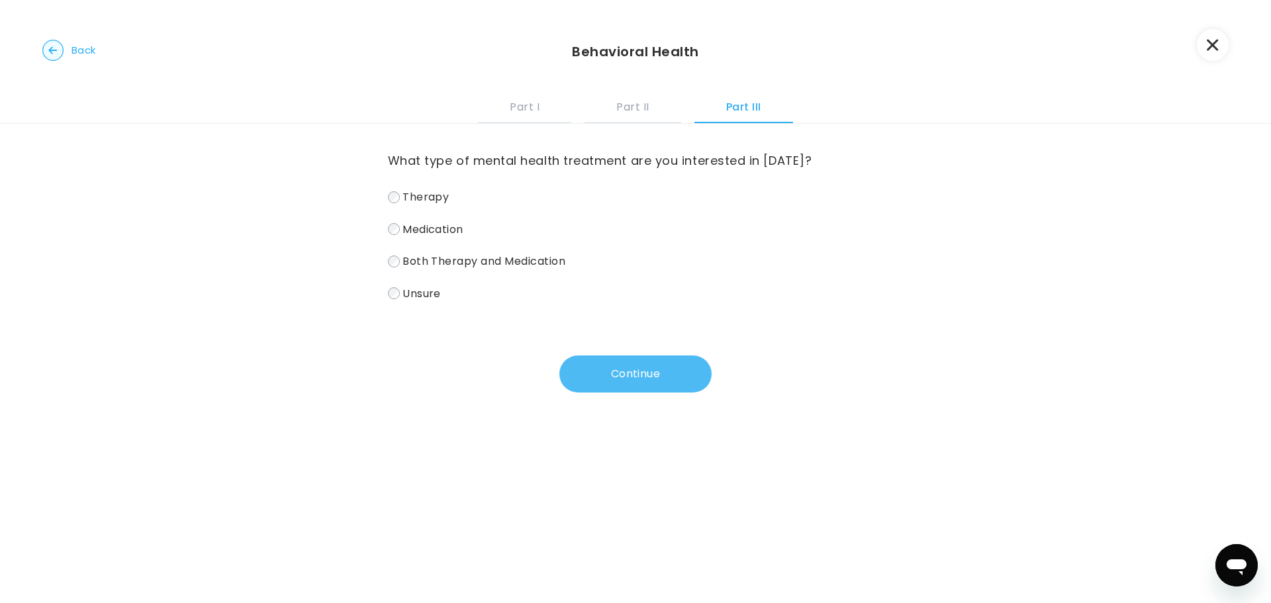
click at [595, 385] on button "Continue" at bounding box center [635, 374] width 152 height 37
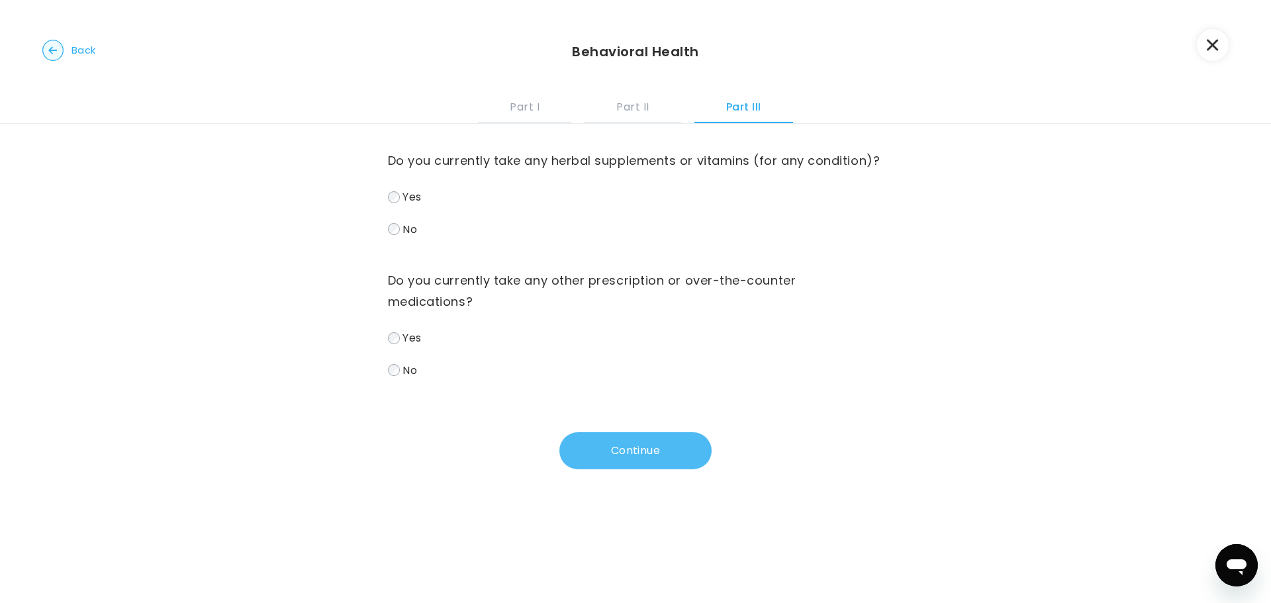
click at [622, 469] on button "Continue" at bounding box center [635, 450] width 152 height 37
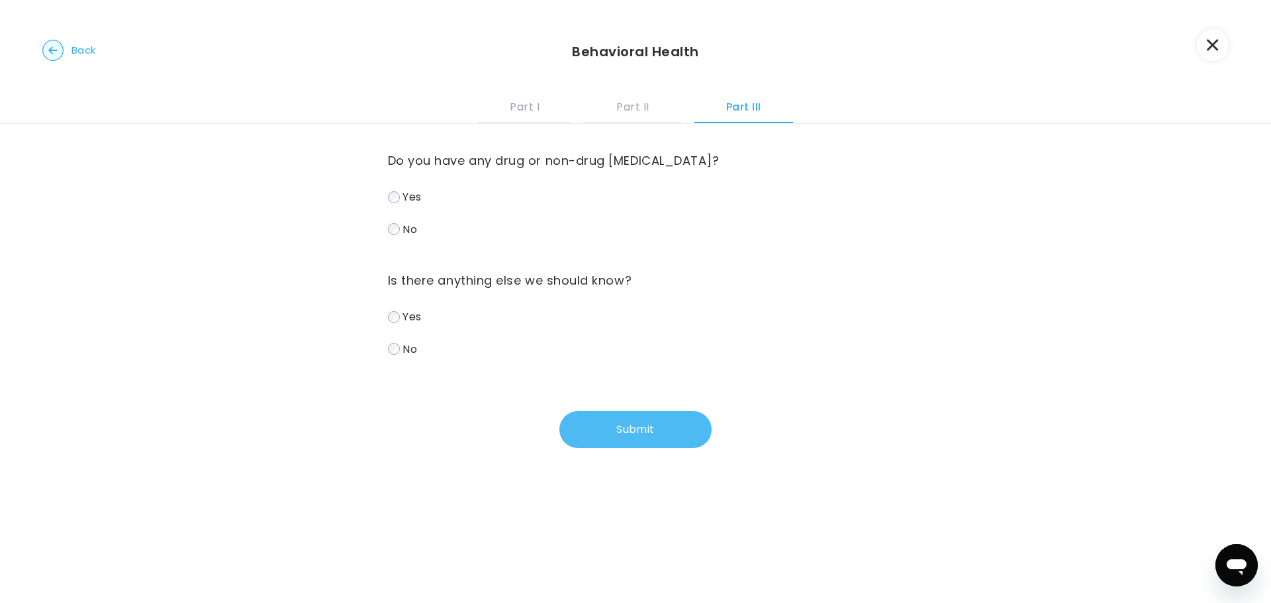
click at [601, 429] on button "Submit" at bounding box center [635, 429] width 152 height 37
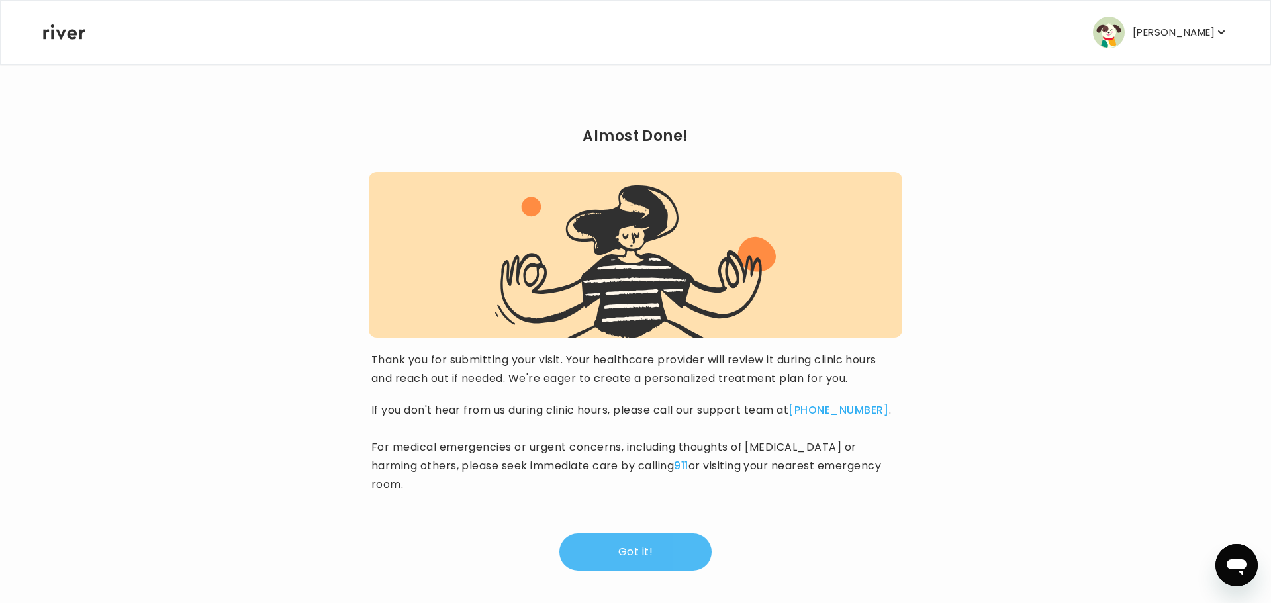
click at [647, 538] on button "Got it!" at bounding box center [635, 552] width 152 height 37
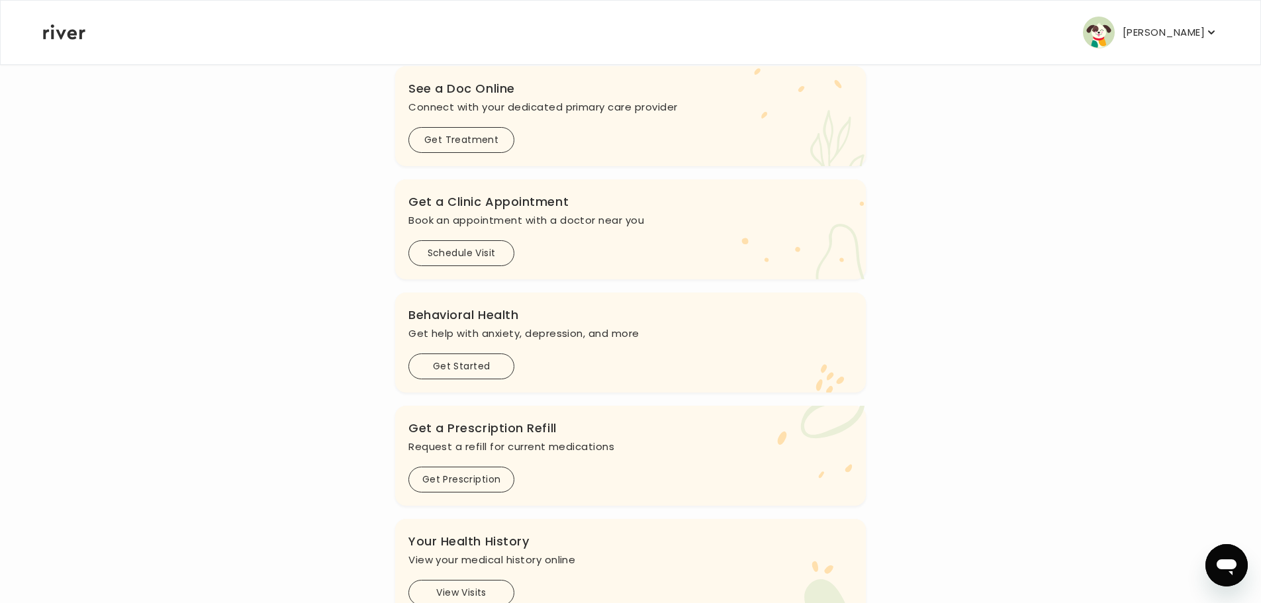
scroll to position [7, 0]
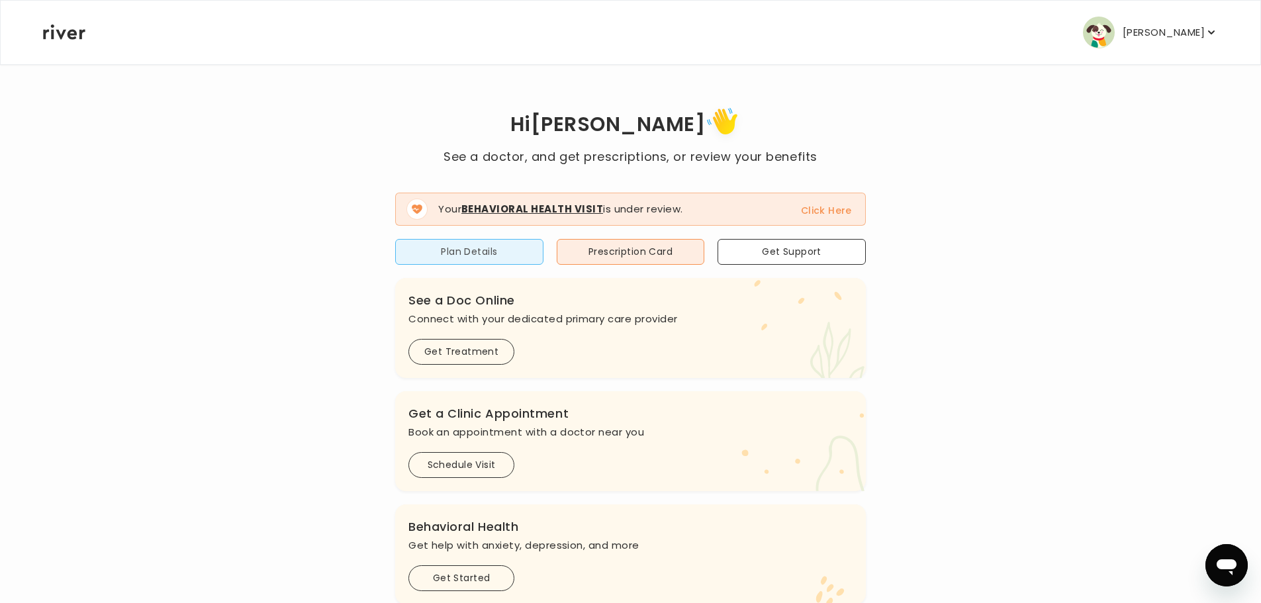
click at [484, 255] on button "Plan Details" at bounding box center [469, 252] width 148 height 26
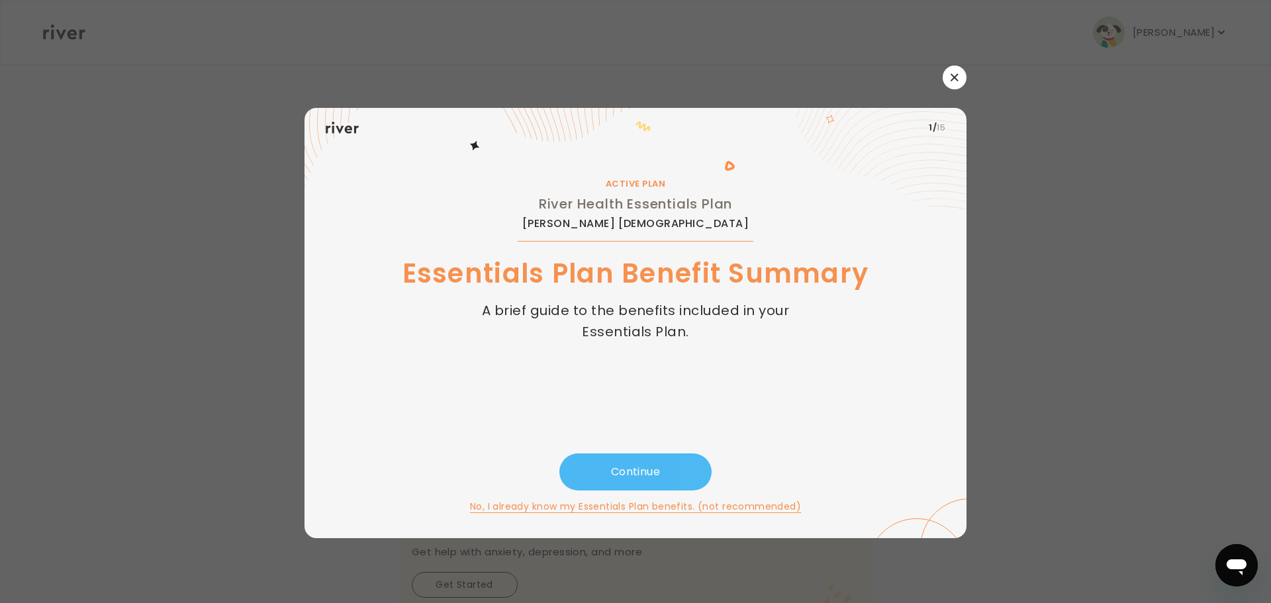
click at [674, 466] on button "Continue" at bounding box center [635, 472] width 152 height 37
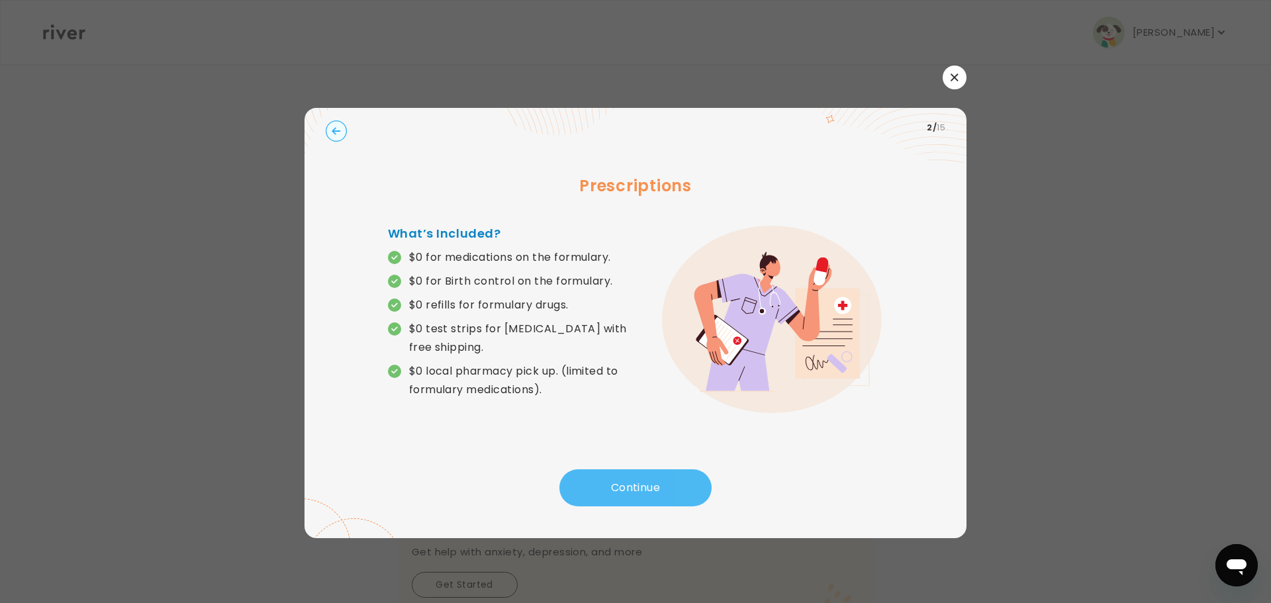
click at [650, 486] on button "Continue" at bounding box center [635, 487] width 152 height 37
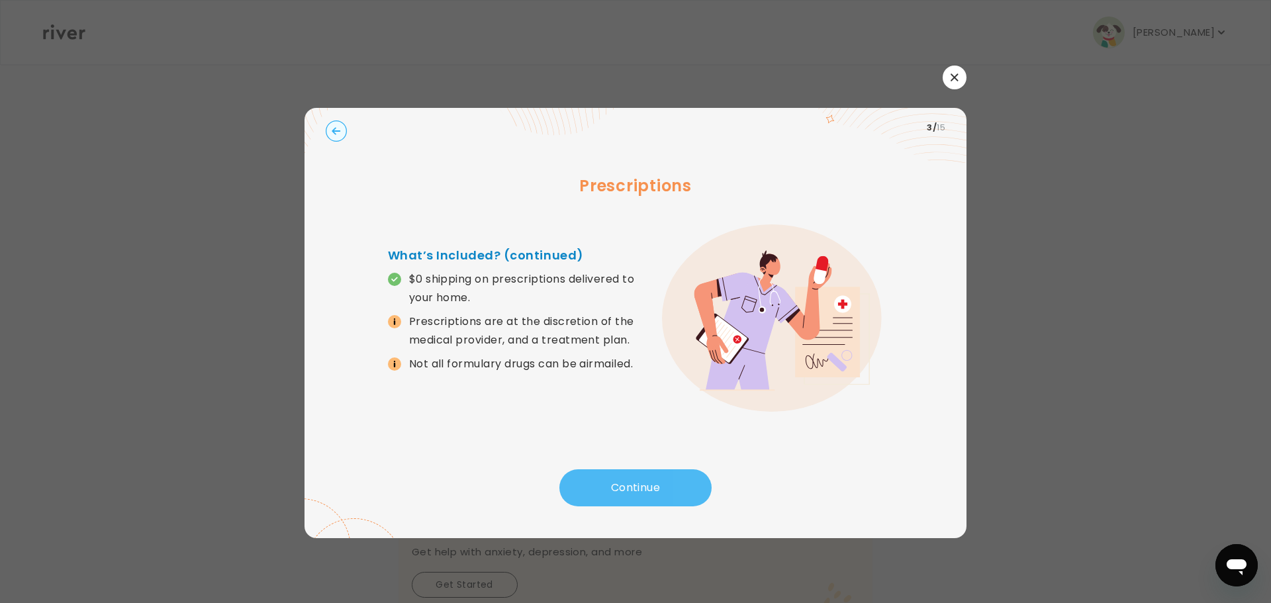
click at [650, 486] on button "Continue" at bounding box center [635, 487] width 152 height 37
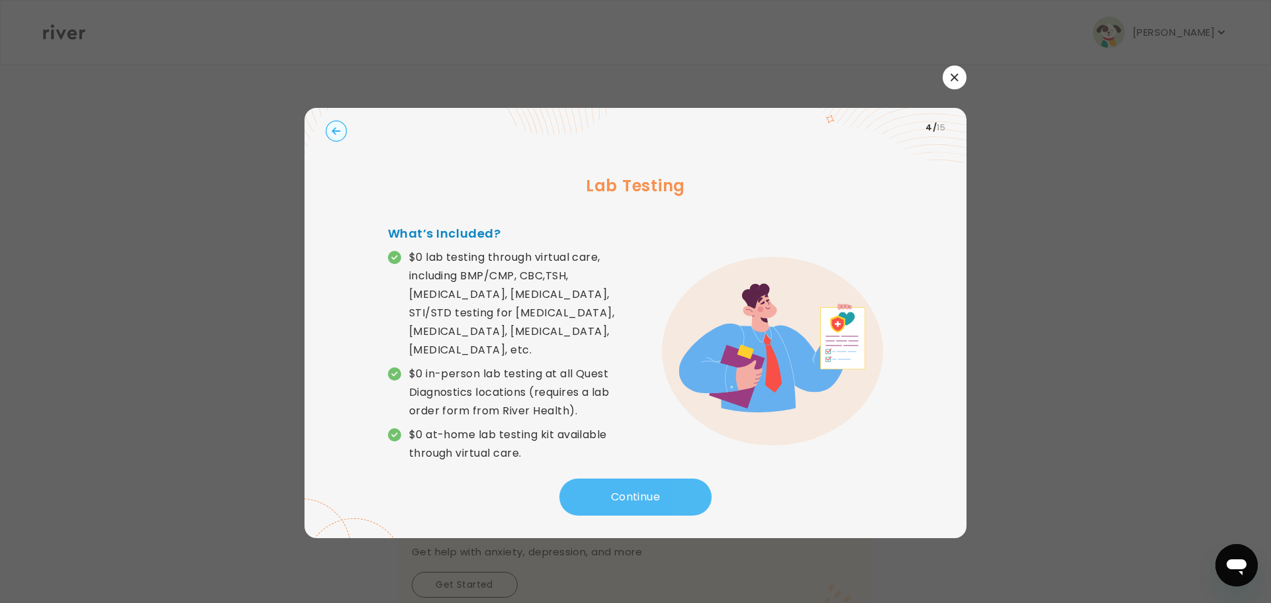
click at [650, 486] on button "Continue" at bounding box center [635, 497] width 152 height 37
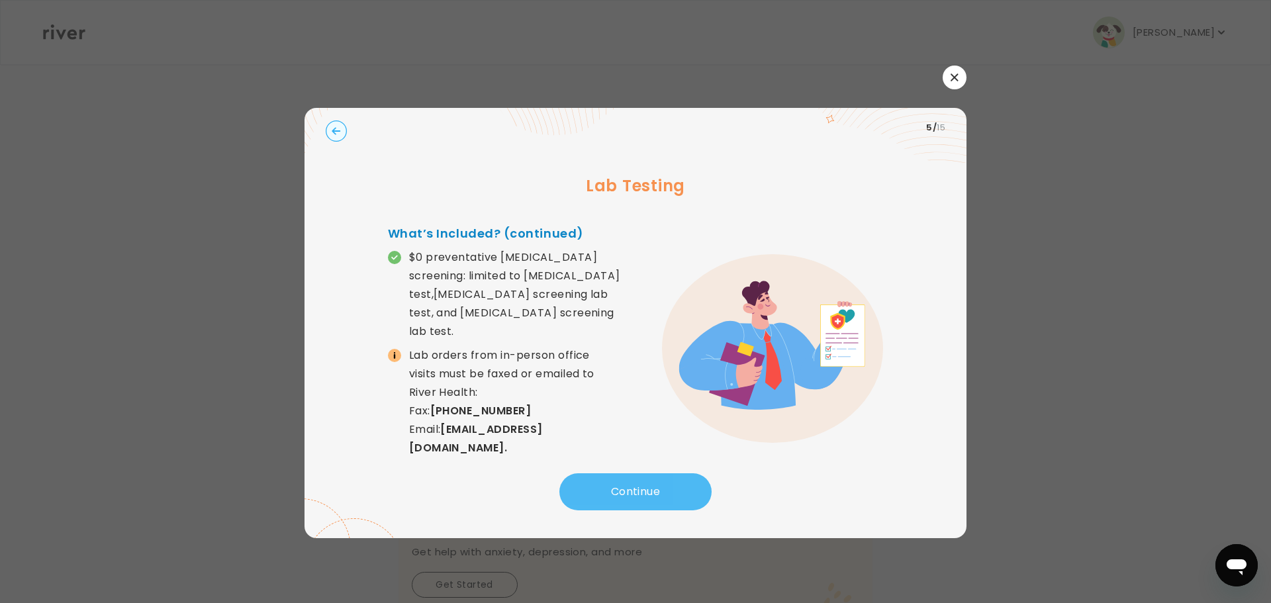
click at [650, 486] on button "Continue" at bounding box center [635, 491] width 152 height 37
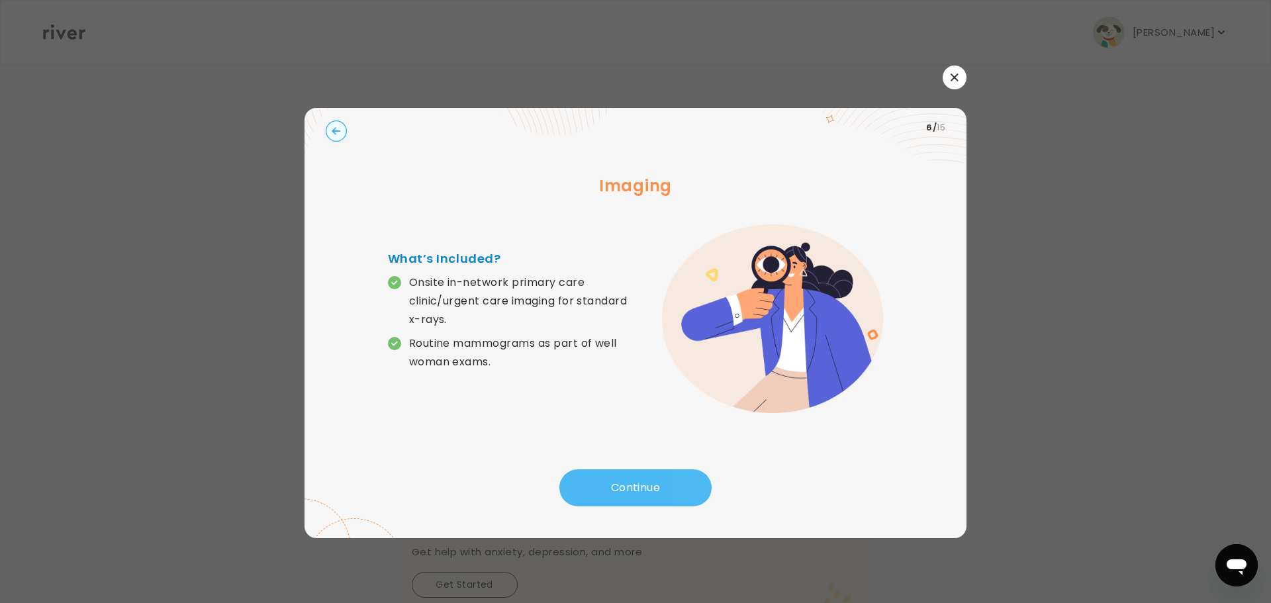
click at [650, 486] on button "Continue" at bounding box center [635, 487] width 152 height 37
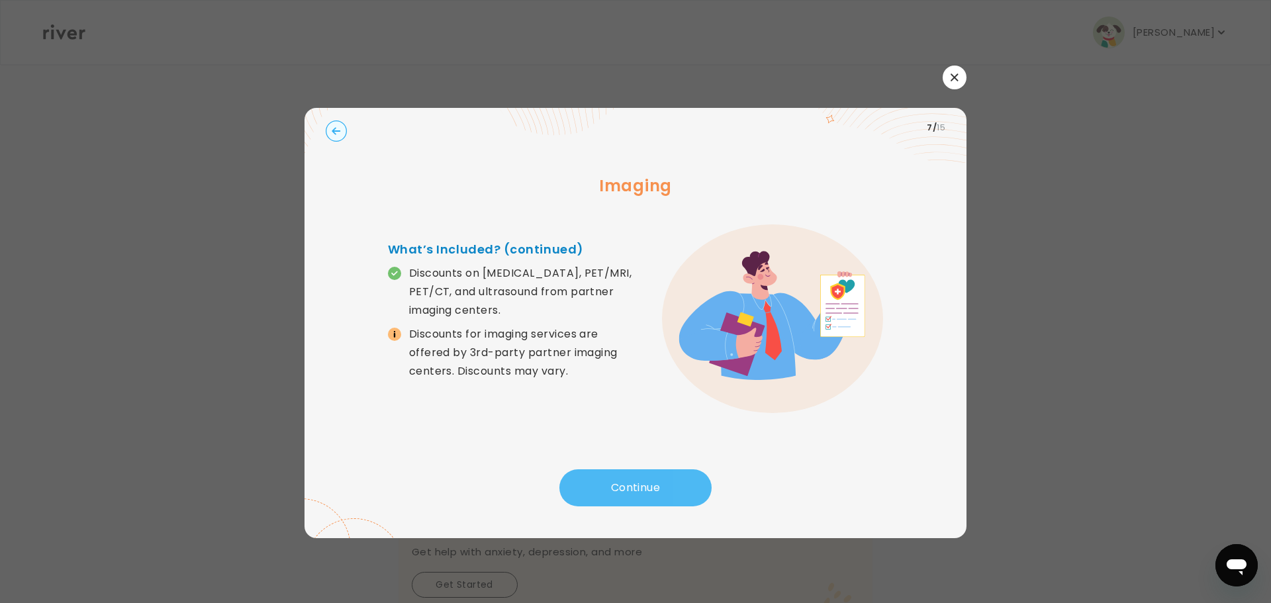
click at [650, 486] on button "Continue" at bounding box center [635, 487] width 152 height 37
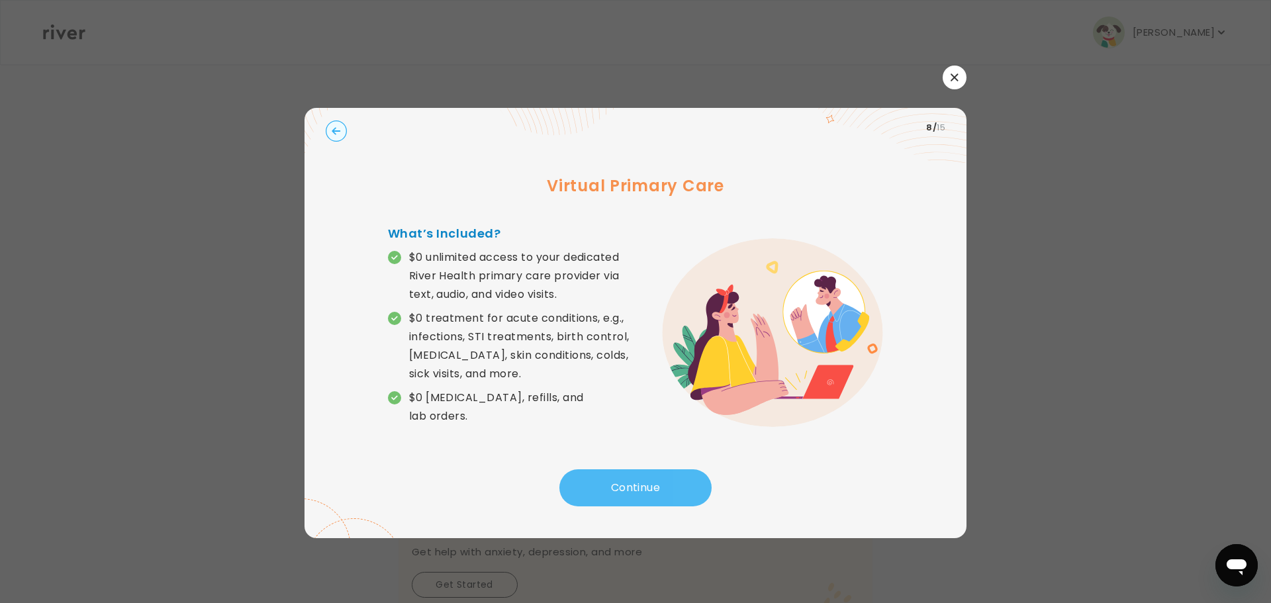
click at [650, 486] on button "Continue" at bounding box center [635, 487] width 152 height 37
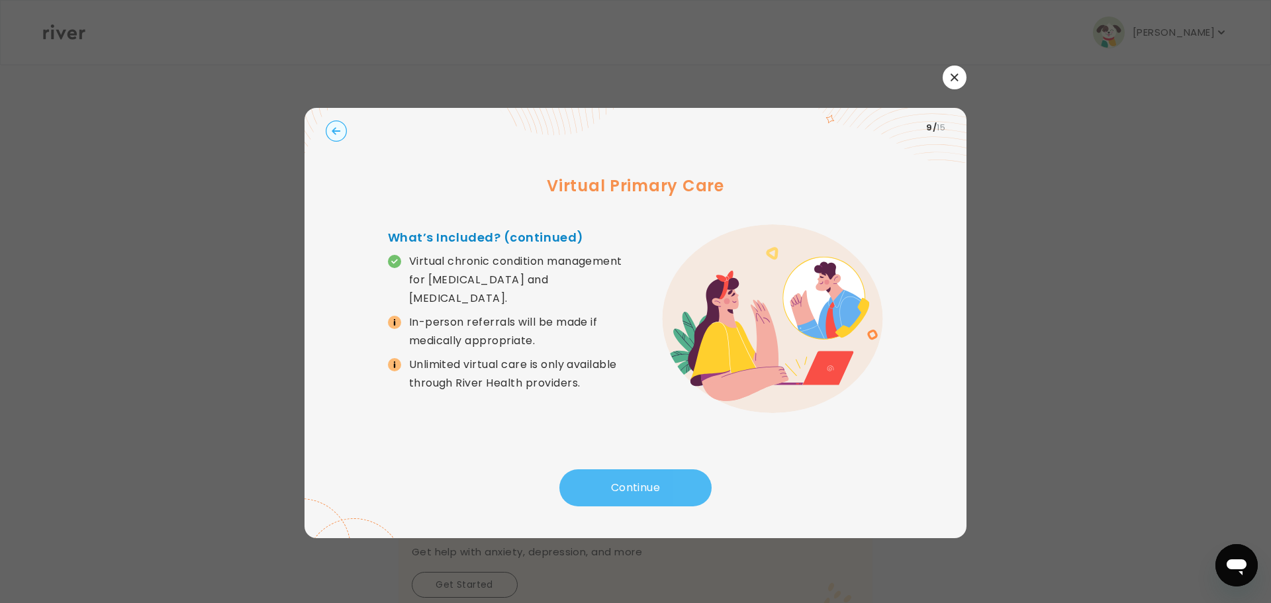
click at [650, 486] on button "Continue" at bounding box center [635, 487] width 152 height 37
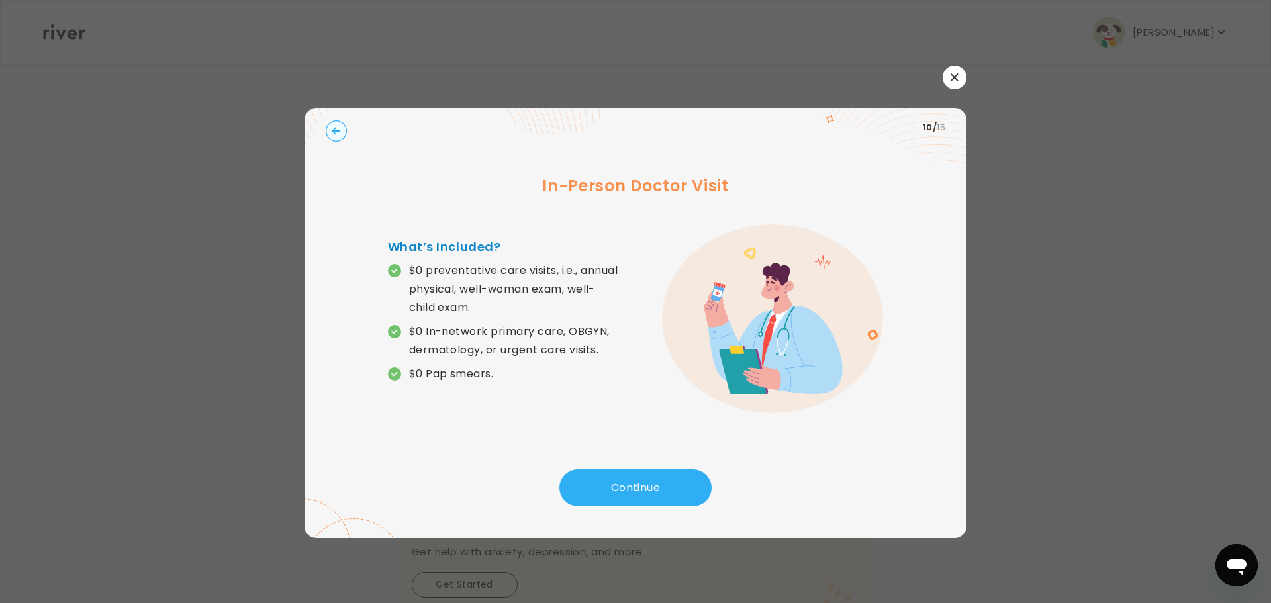
click at [956, 67] on button "button" at bounding box center [955, 78] width 24 height 24
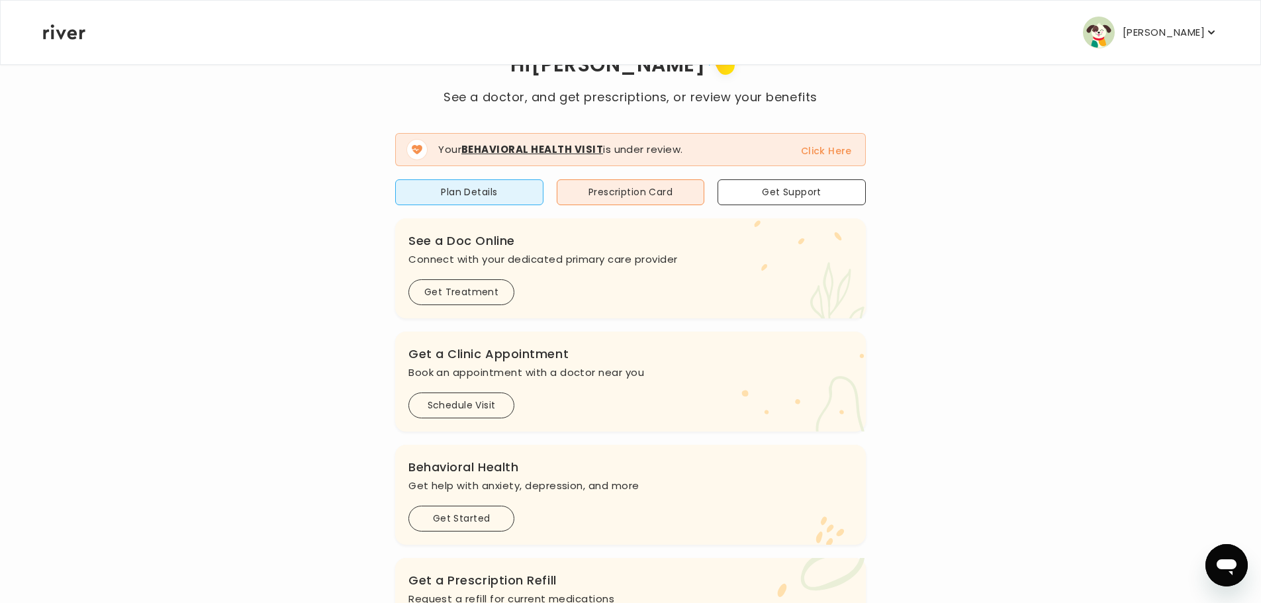
scroll to position [132, 0]
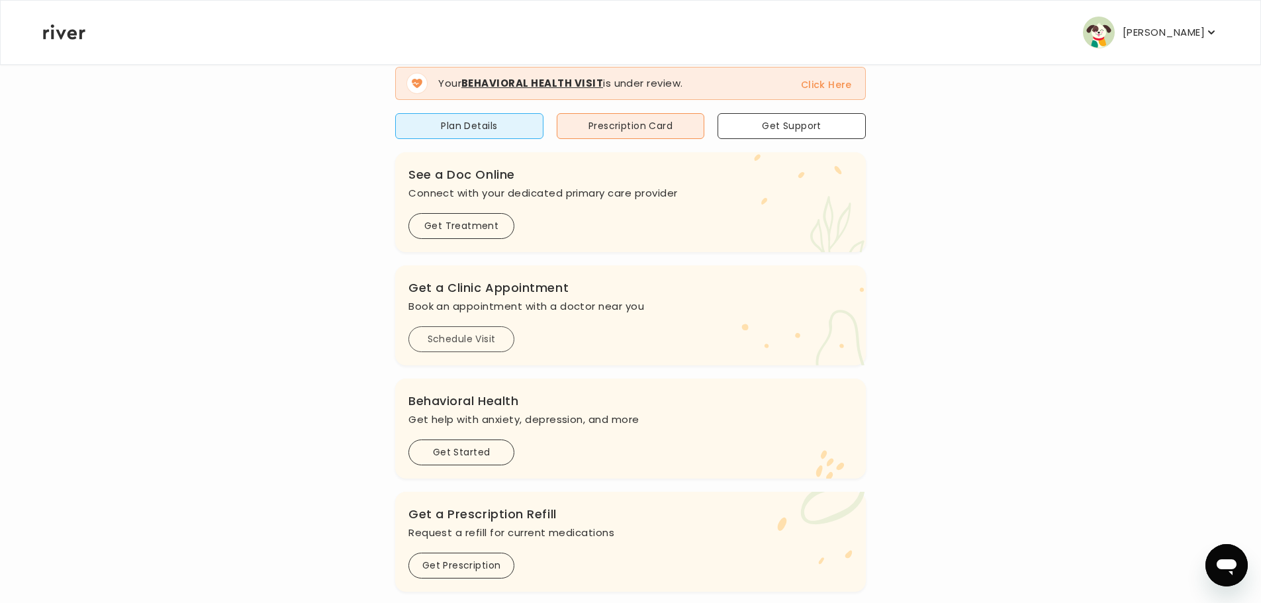
click at [484, 339] on button "Schedule Visit" at bounding box center [462, 339] width 106 height 26
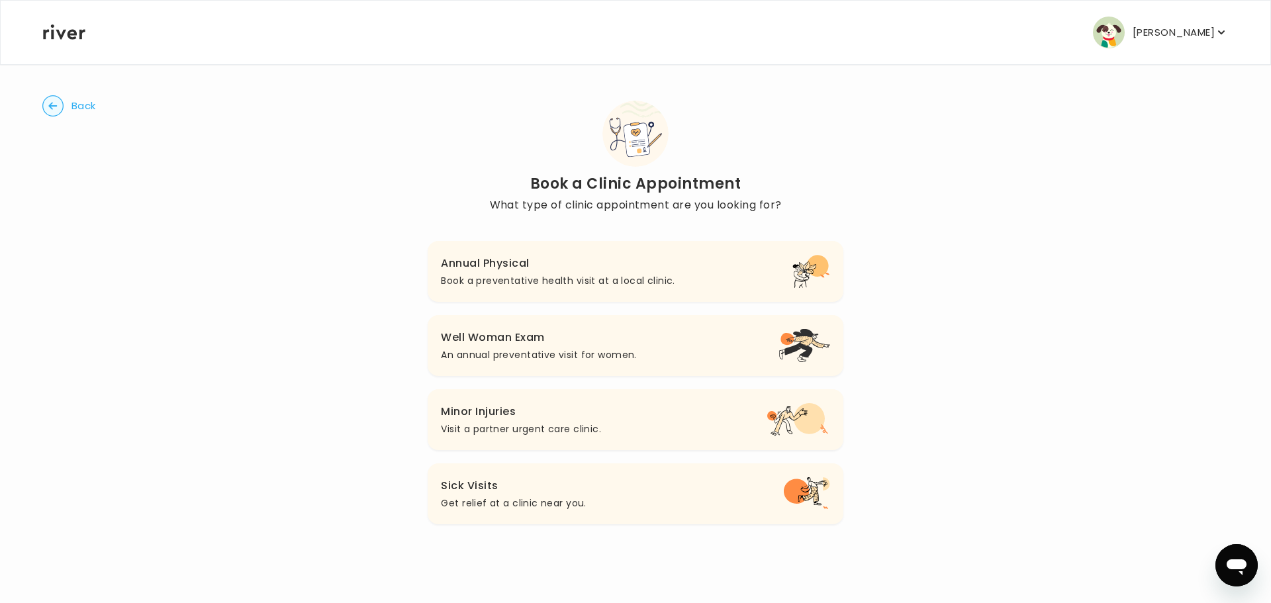
click at [638, 281] on p "Book a preventative health visit at a local clinic." at bounding box center [558, 281] width 234 height 16
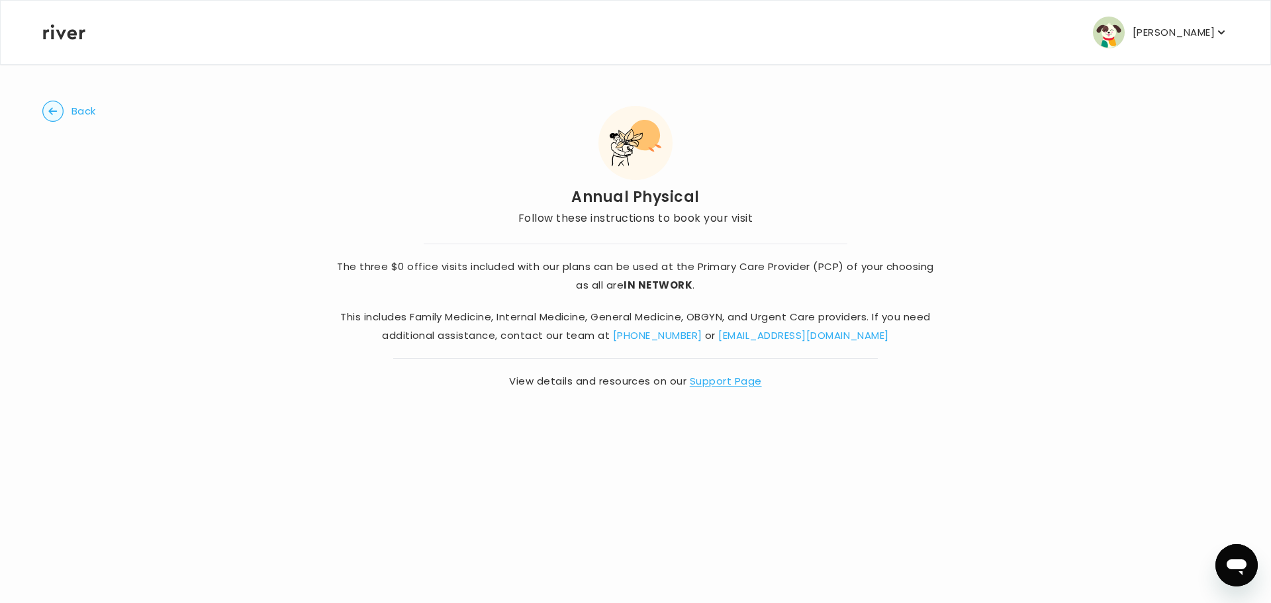
click at [58, 117] on circle "button" at bounding box center [53, 111] width 21 height 21
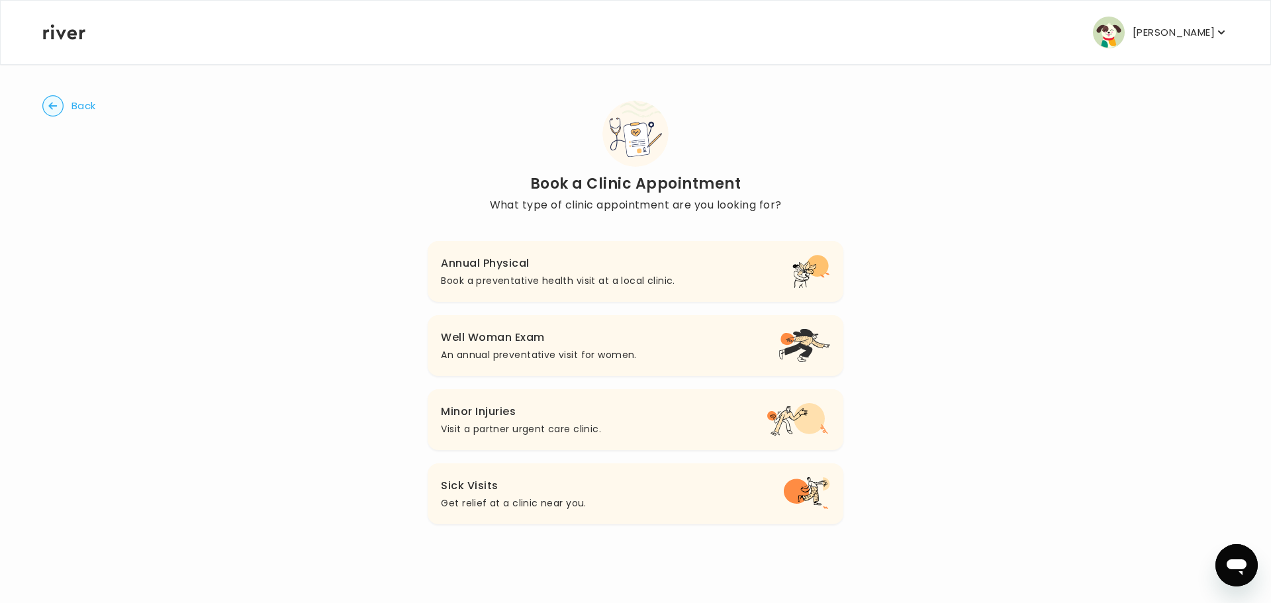
click at [562, 362] on button "Well Woman Exam An annual preventative visit for women." at bounding box center [635, 345] width 415 height 61
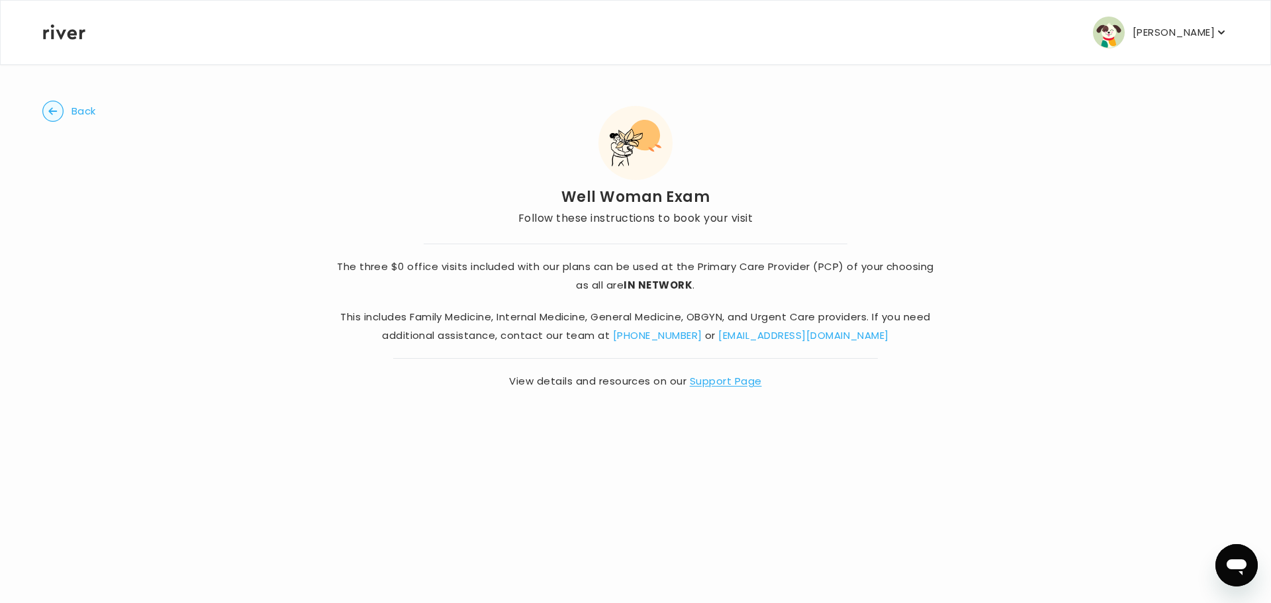
click at [1140, 28] on p "[PERSON_NAME]" at bounding box center [1174, 32] width 82 height 19
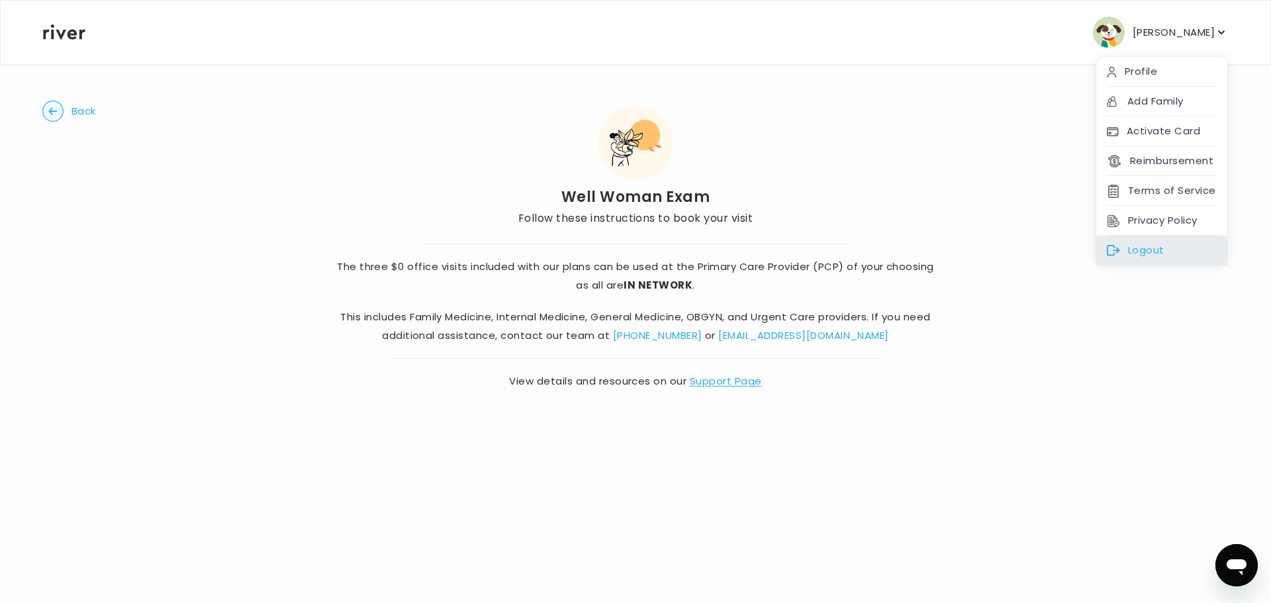
click at [1151, 246] on div "Logout" at bounding box center [1161, 251] width 131 height 30
